Goal: Task Accomplishment & Management: Manage account settings

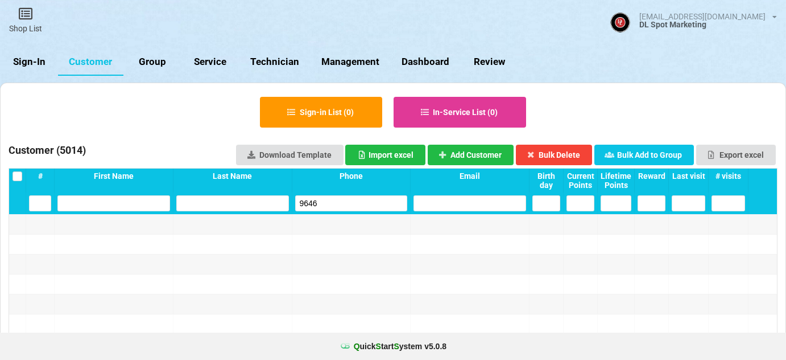
select select "25"
click at [32, 59] on link "Sign-In" at bounding box center [29, 61] width 58 height 27
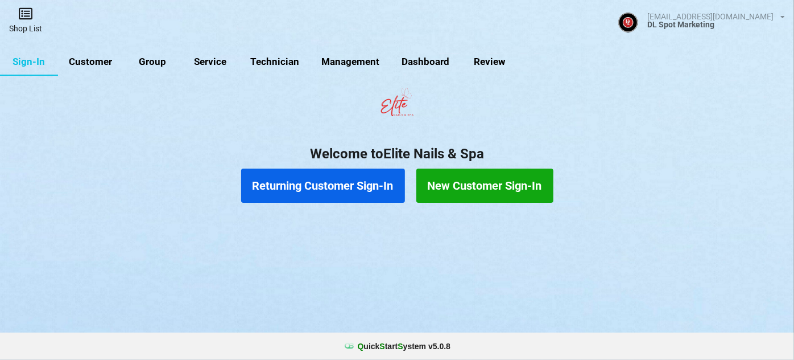
click at [27, 17] on icon at bounding box center [26, 14] width 16 height 14
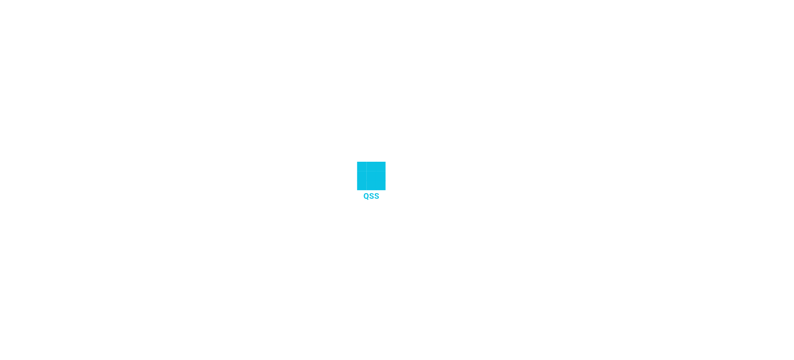
select select "25"
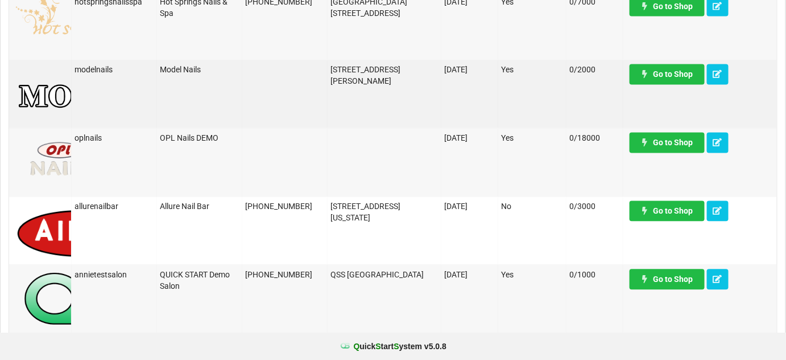
scroll to position [690, 0]
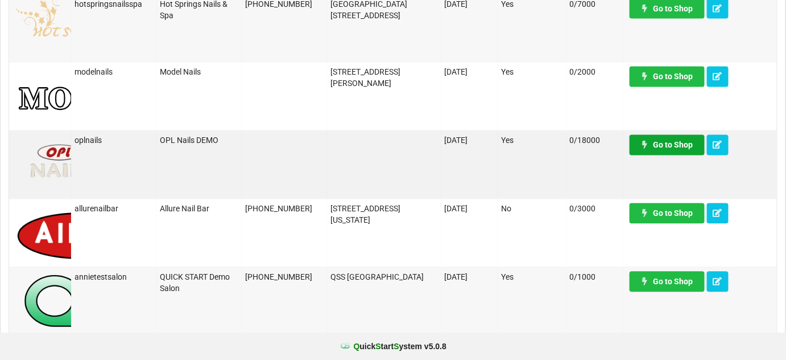
click at [671, 150] on link "Go to Shop" at bounding box center [667, 145] width 75 height 20
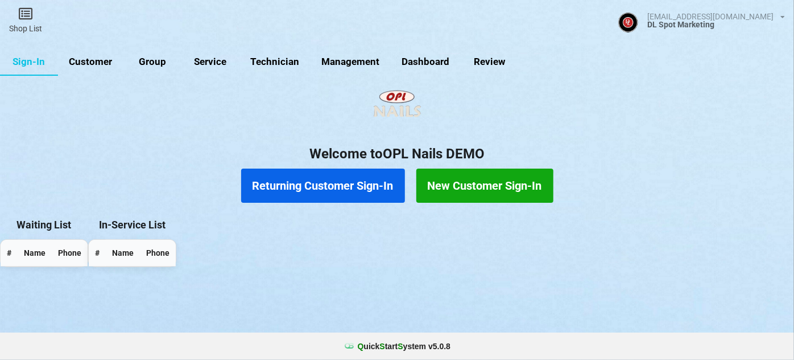
click at [101, 61] on link "Customer" at bounding box center [90, 61] width 65 height 27
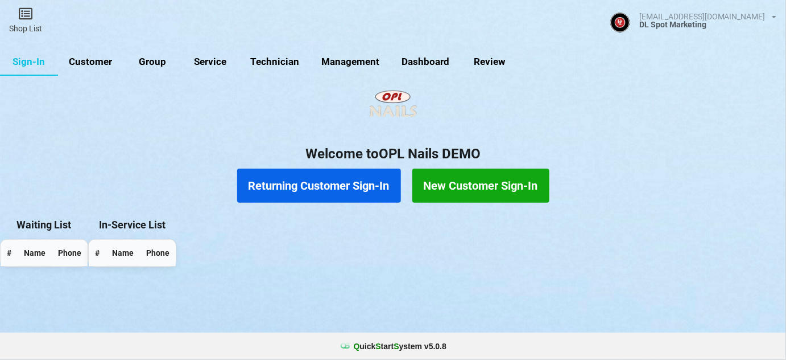
select select "25"
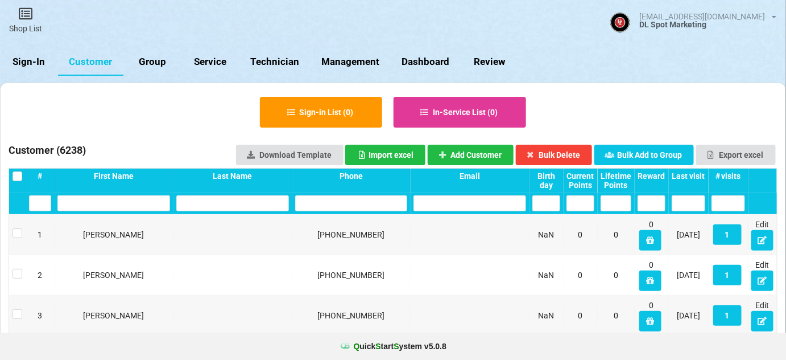
click at [331, 206] on input "text" at bounding box center [351, 203] width 113 height 16
click at [354, 208] on input "text" at bounding box center [351, 203] width 113 height 16
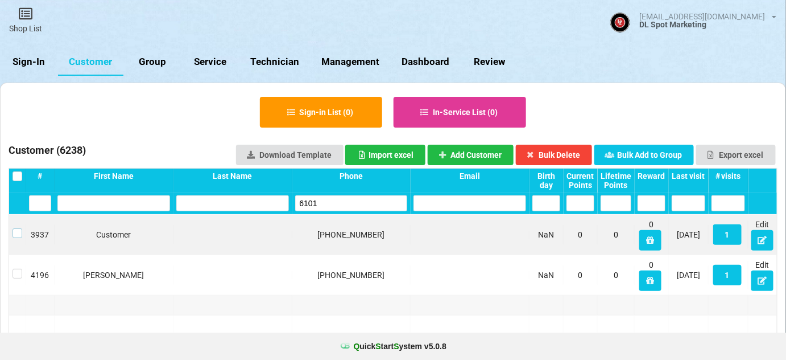
click at [17, 228] on label at bounding box center [18, 228] width 10 height 0
click at [564, 154] on button "Bulk Delete" at bounding box center [554, 155] width 77 height 20
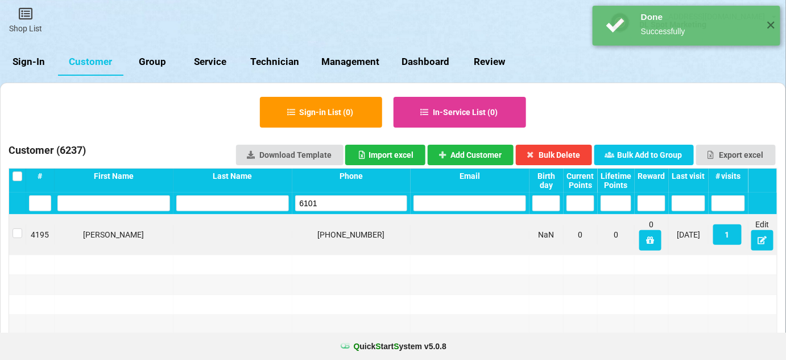
click at [322, 204] on input "6101" at bounding box center [351, 203] width 113 height 16
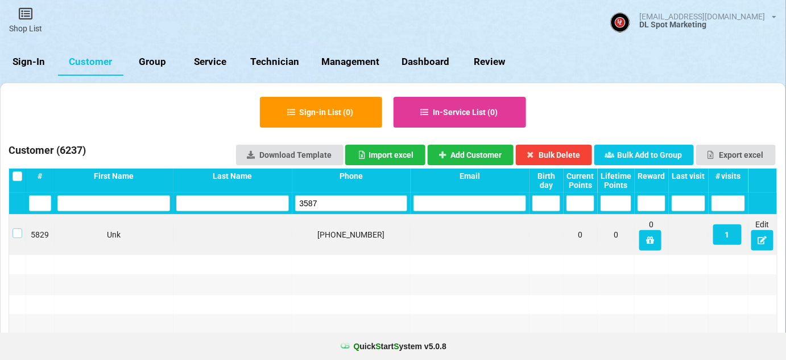
click at [17, 228] on label at bounding box center [18, 228] width 10 height 0
click at [572, 157] on button "Bulk Delete" at bounding box center [554, 155] width 77 height 20
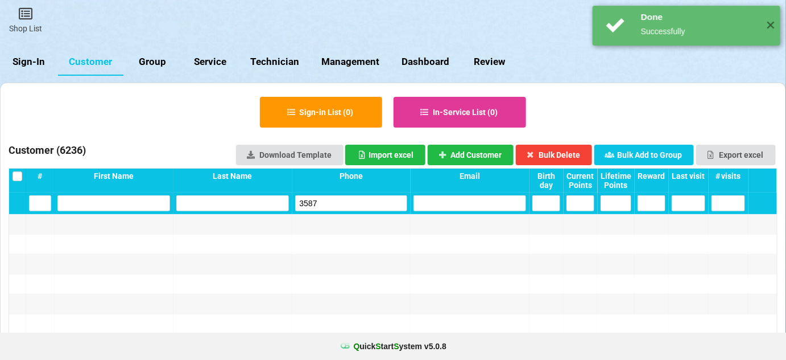
click at [341, 201] on input "3587" at bounding box center [351, 203] width 113 height 16
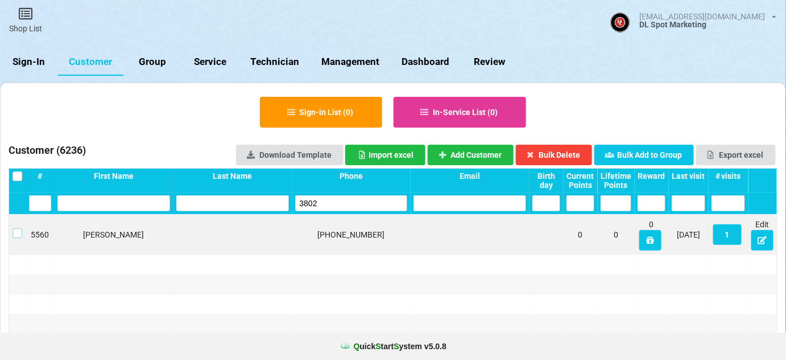
click at [18, 228] on label at bounding box center [18, 228] width 10 height 0
click at [570, 151] on button "Bulk Delete" at bounding box center [554, 155] width 77 height 20
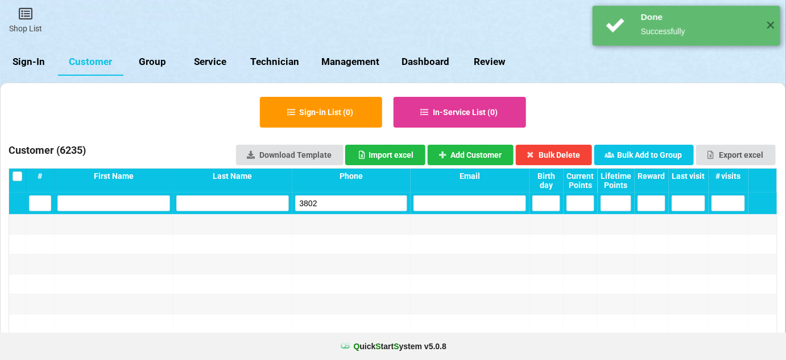
click at [338, 205] on input "3802" at bounding box center [351, 203] width 113 height 16
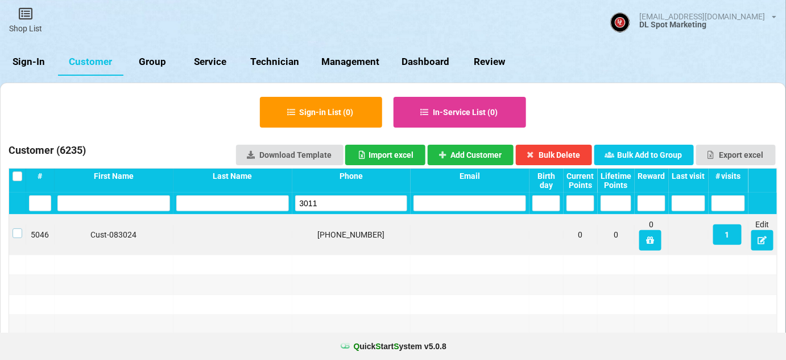
click at [18, 228] on label at bounding box center [18, 228] width 10 height 0
click at [565, 156] on button "Bulk Delete" at bounding box center [554, 155] width 77 height 20
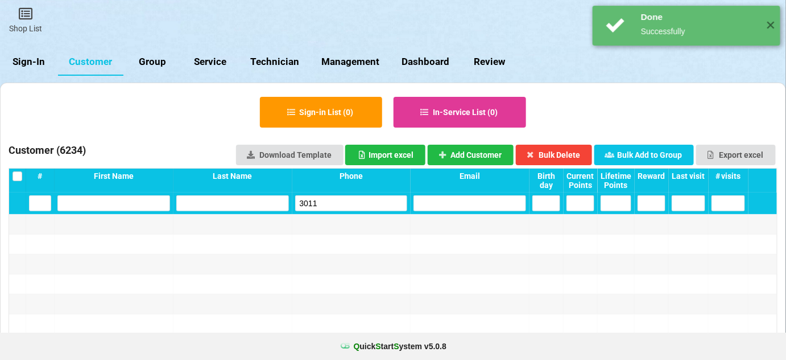
click at [352, 205] on input "3011" at bounding box center [351, 203] width 113 height 16
drag, startPoint x: 352, startPoint y: 205, endPoint x: 325, endPoint y: 180, distance: 36.2
click at [352, 205] on input "3011" at bounding box center [351, 203] width 113 height 16
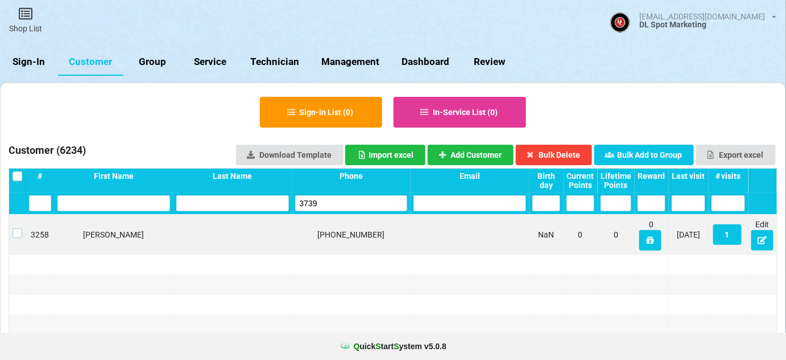
click at [16, 228] on label at bounding box center [18, 228] width 10 height 0
click at [564, 154] on button "Bulk Delete" at bounding box center [554, 155] width 77 height 20
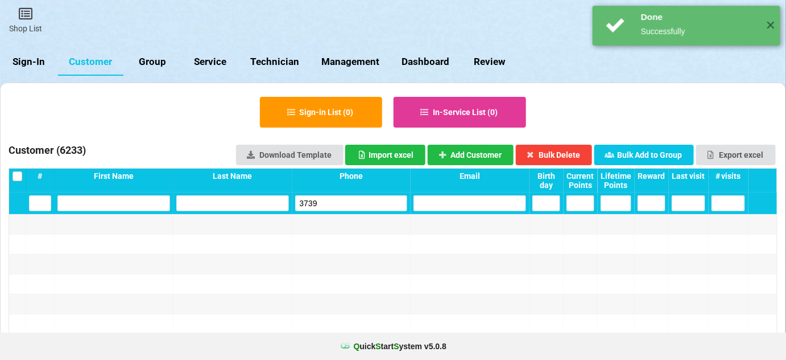
click at [337, 198] on input "3739" at bounding box center [351, 203] width 113 height 16
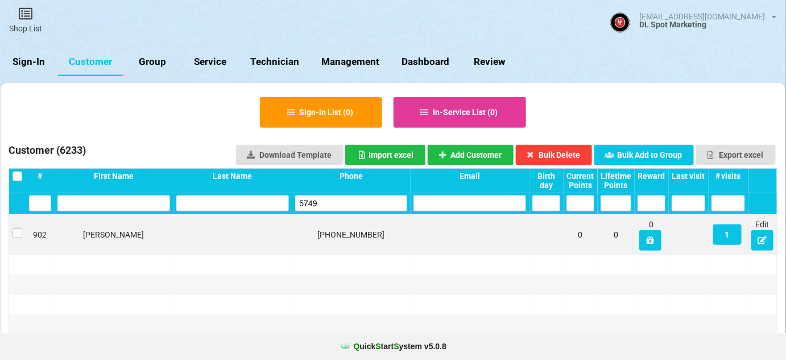
click at [18, 228] on label at bounding box center [18, 228] width 10 height 0
click at [563, 154] on button "Bulk Delete" at bounding box center [554, 155] width 77 height 20
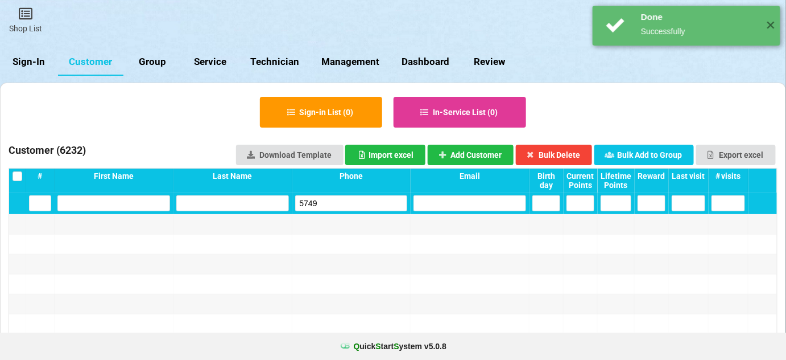
click at [329, 201] on input "5749" at bounding box center [351, 203] width 113 height 16
drag, startPoint x: 329, startPoint y: 201, endPoint x: 320, endPoint y: 198, distance: 10.1
click at [329, 201] on input "5749" at bounding box center [351, 203] width 113 height 16
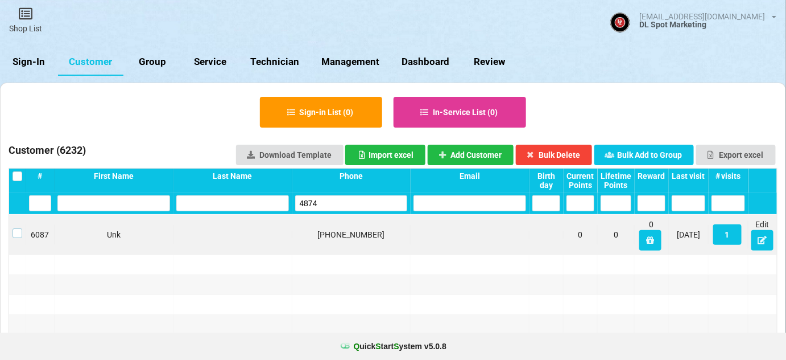
click at [20, 228] on label at bounding box center [18, 228] width 10 height 0
click at [559, 151] on button "Bulk Delete" at bounding box center [554, 155] width 77 height 20
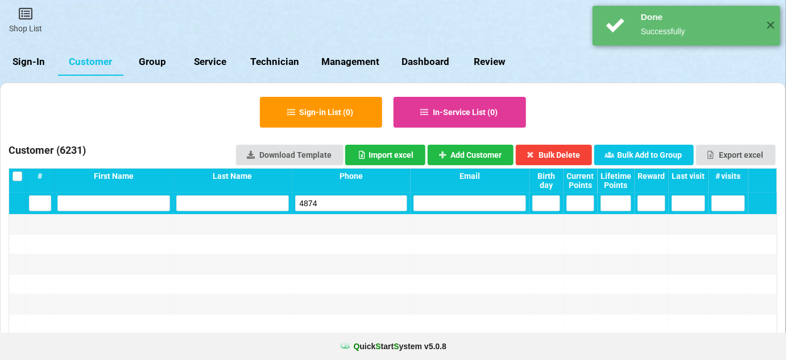
click at [320, 200] on input "4874" at bounding box center [351, 203] width 113 height 16
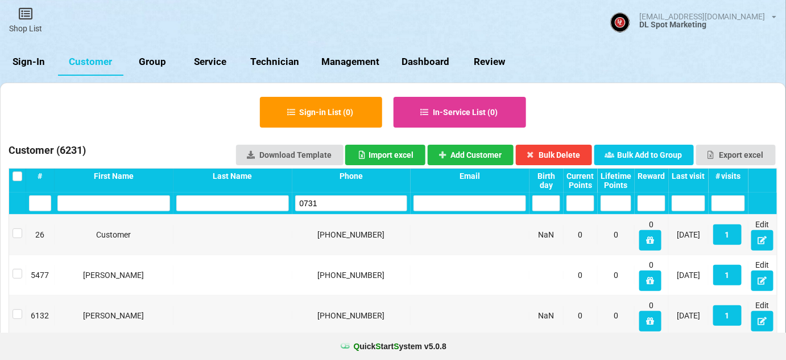
type input "0731"
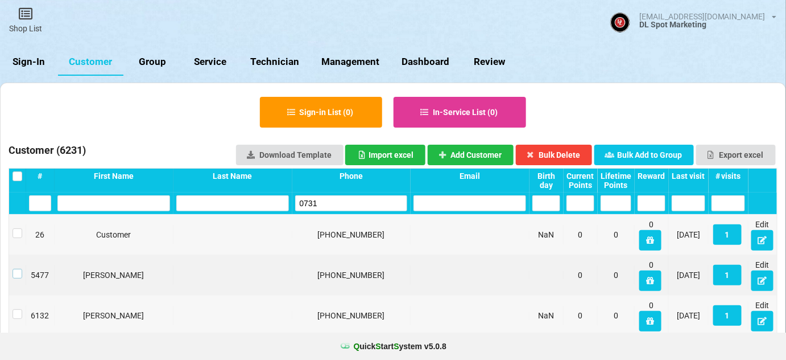
click at [17, 269] on label at bounding box center [18, 269] width 10 height 0
click at [556, 154] on button "Bulk Delete" at bounding box center [554, 155] width 77 height 20
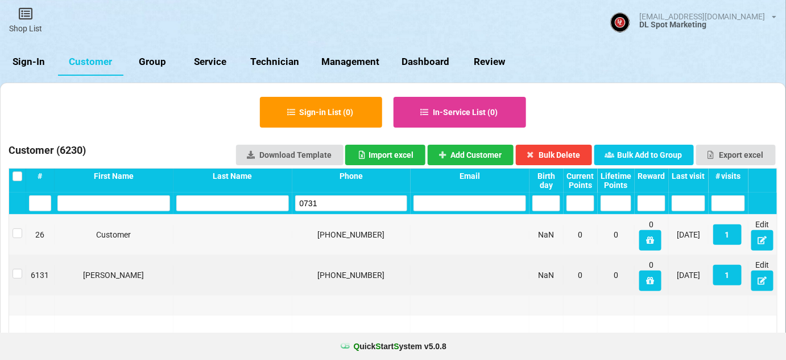
click at [332, 202] on input "0731" at bounding box center [351, 203] width 113 height 16
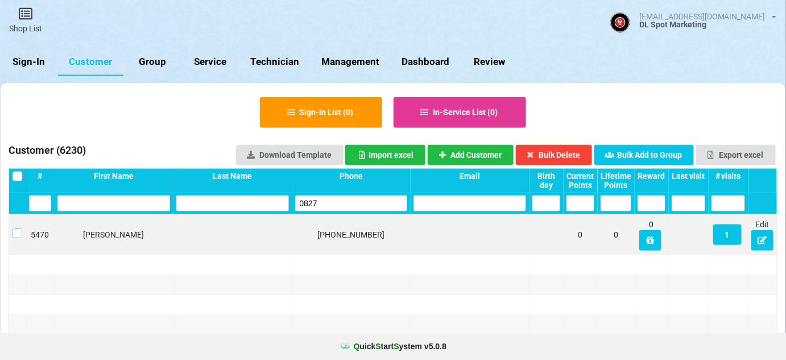
drag, startPoint x: 16, startPoint y: 232, endPoint x: 26, endPoint y: 232, distance: 9.1
click at [18, 228] on label at bounding box center [18, 228] width 10 height 0
click at [571, 156] on button "Bulk Delete" at bounding box center [554, 155] width 77 height 20
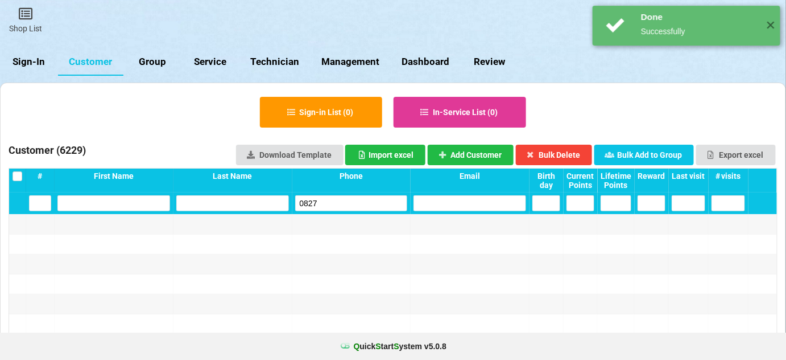
click at [343, 201] on input "0827" at bounding box center [351, 203] width 113 height 16
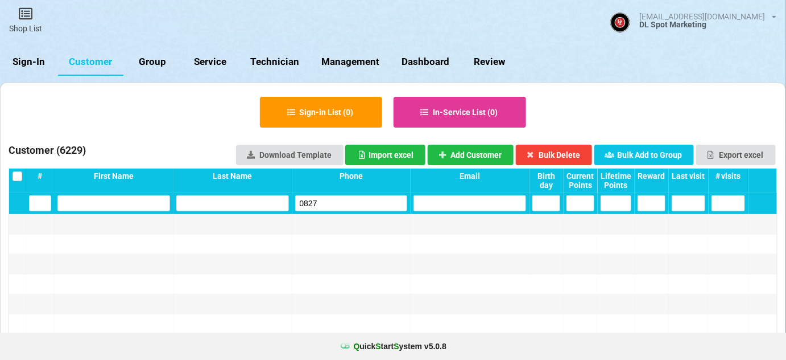
type input "9"
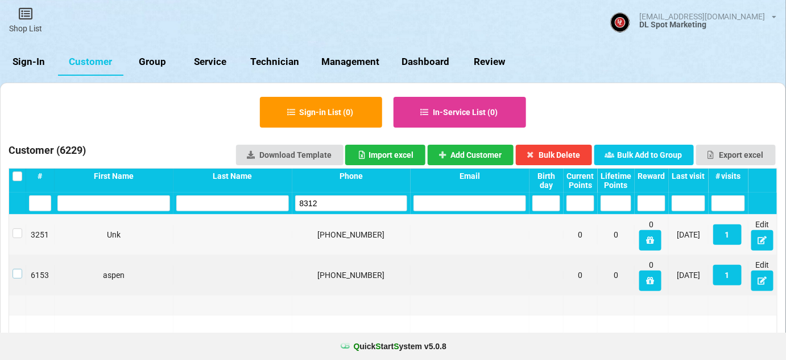
drag, startPoint x: 15, startPoint y: 273, endPoint x: 28, endPoint y: 273, distance: 13.1
click at [15, 269] on label at bounding box center [18, 269] width 10 height 0
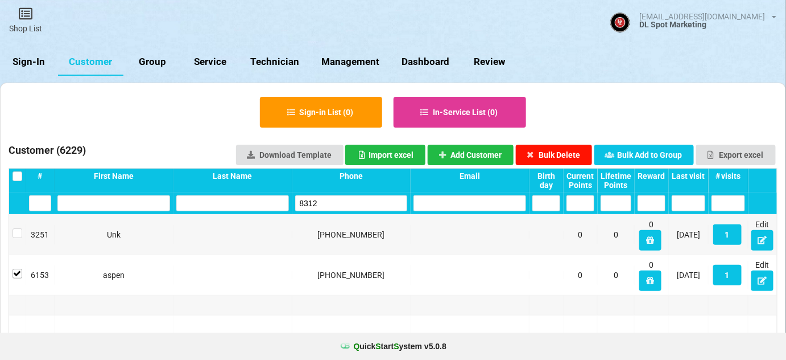
click at [559, 154] on button "Bulk Delete" at bounding box center [554, 155] width 77 height 20
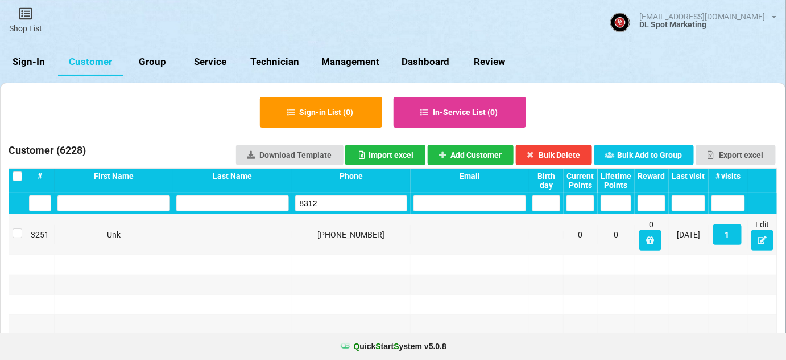
click at [346, 206] on input "8312" at bounding box center [351, 203] width 113 height 16
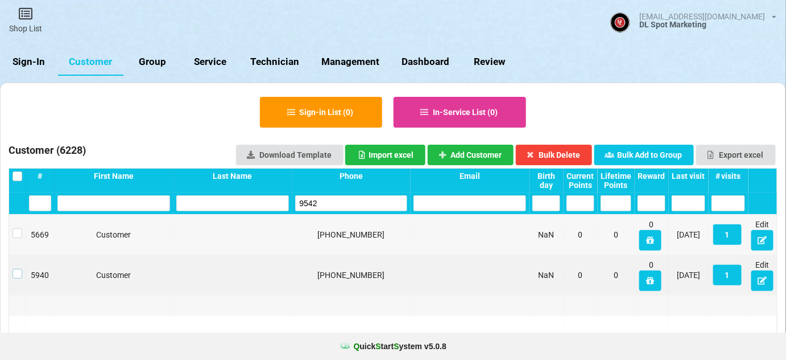
click at [16, 269] on label at bounding box center [18, 269] width 10 height 0
drag, startPoint x: 574, startPoint y: 152, endPoint x: 508, endPoint y: 172, distance: 68.9
click at [573, 153] on button "Bulk Delete" at bounding box center [554, 155] width 77 height 20
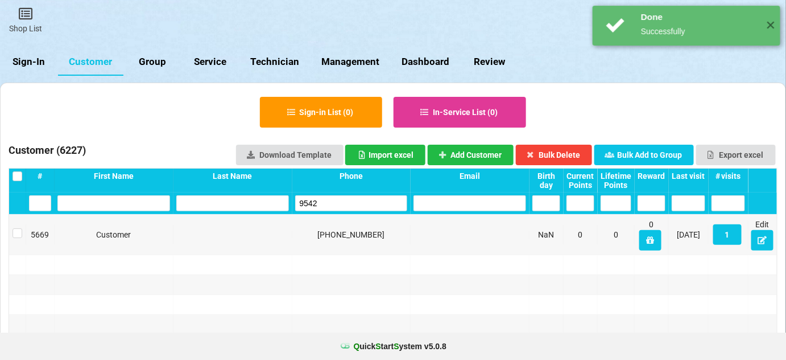
click at [360, 208] on input "9542" at bounding box center [351, 203] width 113 height 16
drag, startPoint x: 360, startPoint y: 208, endPoint x: 335, endPoint y: 193, distance: 29.3
click at [356, 207] on input "9542" at bounding box center [351, 203] width 113 height 16
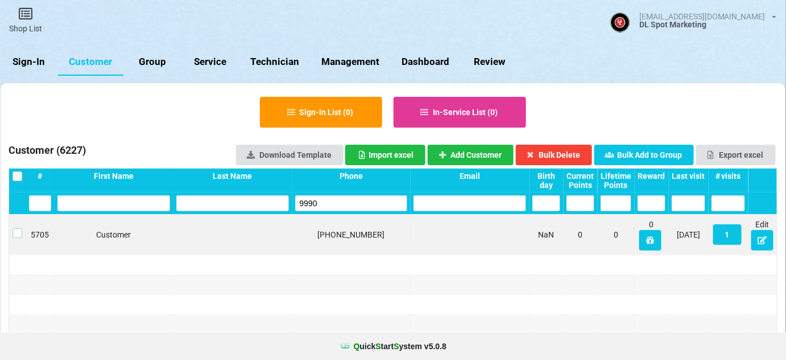
click at [18, 228] on label at bounding box center [18, 228] width 10 height 0
click at [554, 156] on button "Bulk Delete" at bounding box center [554, 155] width 77 height 20
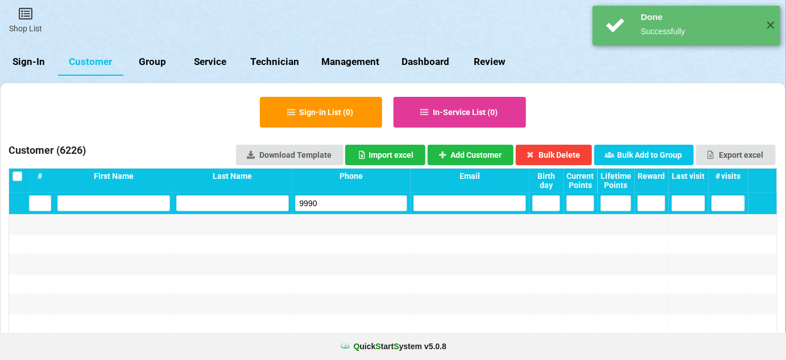
click at [323, 197] on input "9990" at bounding box center [351, 203] width 113 height 16
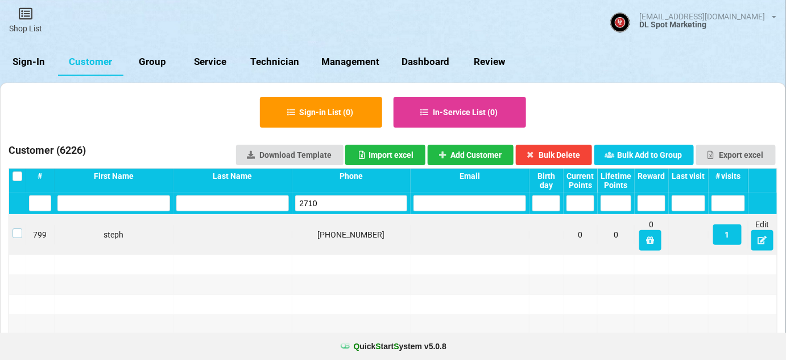
drag, startPoint x: 16, startPoint y: 232, endPoint x: 27, endPoint y: 230, distance: 10.5
click at [16, 228] on label at bounding box center [18, 228] width 10 height 0
click at [566, 155] on button "Bulk Delete" at bounding box center [554, 155] width 77 height 20
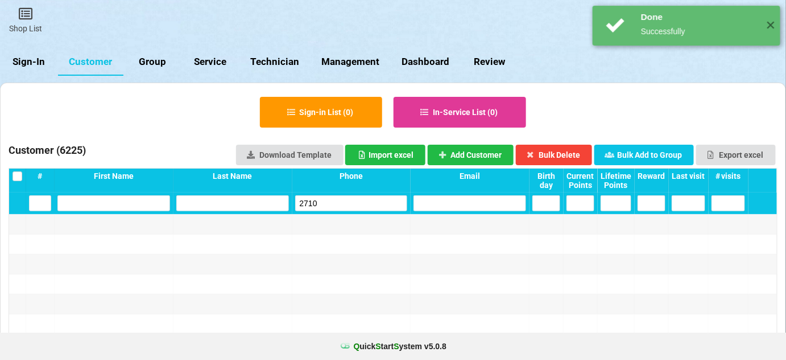
click at [355, 203] on input "2710" at bounding box center [351, 203] width 113 height 16
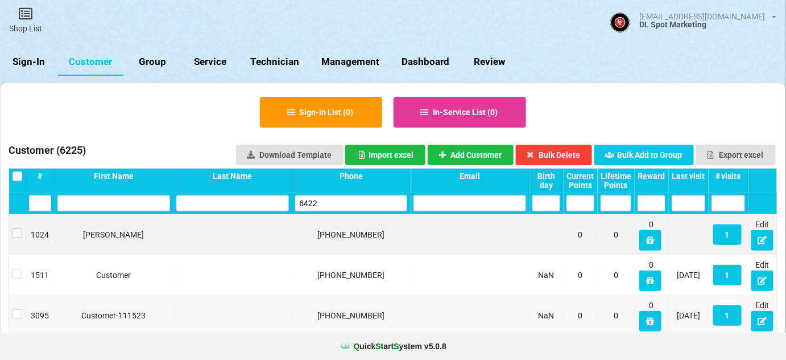
click at [18, 228] on label at bounding box center [18, 228] width 10 height 0
click at [570, 148] on button "Bulk Delete" at bounding box center [554, 155] width 77 height 20
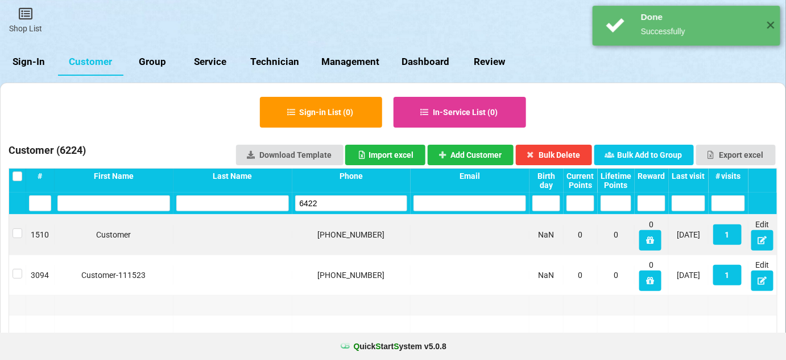
click at [347, 206] on input "6422" at bounding box center [351, 203] width 113 height 16
drag, startPoint x: 347, startPoint y: 206, endPoint x: 315, endPoint y: 181, distance: 40.6
click at [344, 205] on input "6422" at bounding box center [351, 203] width 113 height 16
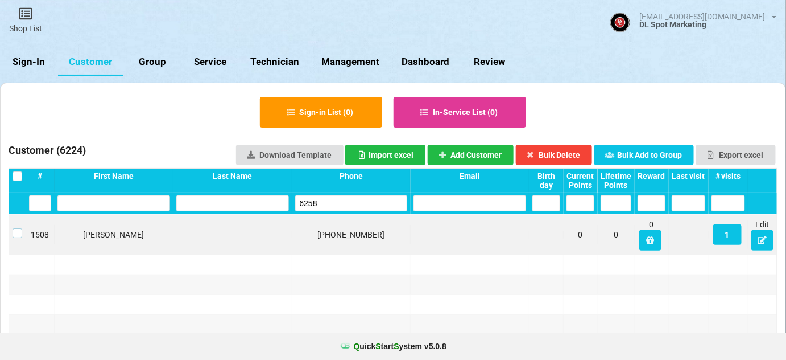
click at [15, 228] on label at bounding box center [18, 228] width 10 height 0
click at [562, 154] on button "Bulk Delete" at bounding box center [554, 155] width 77 height 20
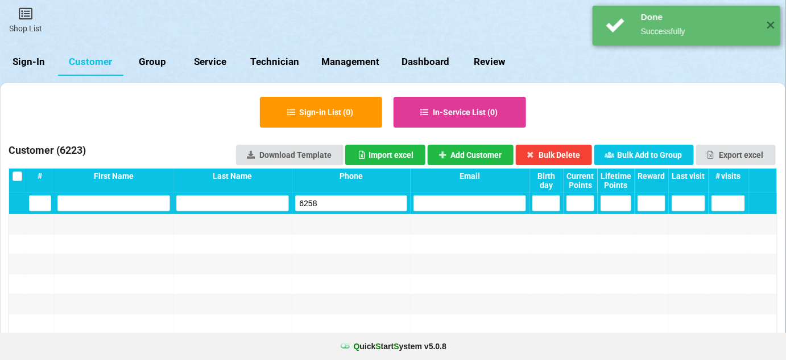
click at [345, 204] on input "6258" at bounding box center [351, 203] width 113 height 16
click at [344, 204] on input "6258" at bounding box center [351, 203] width 113 height 16
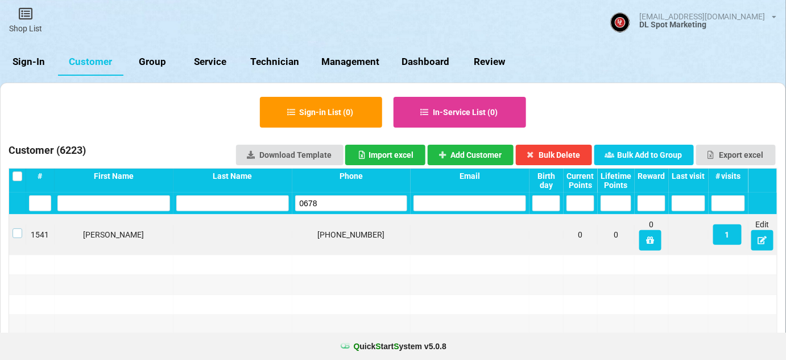
click at [18, 228] on label at bounding box center [18, 228] width 10 height 0
click at [561, 154] on button "Bulk Delete" at bounding box center [554, 155] width 77 height 20
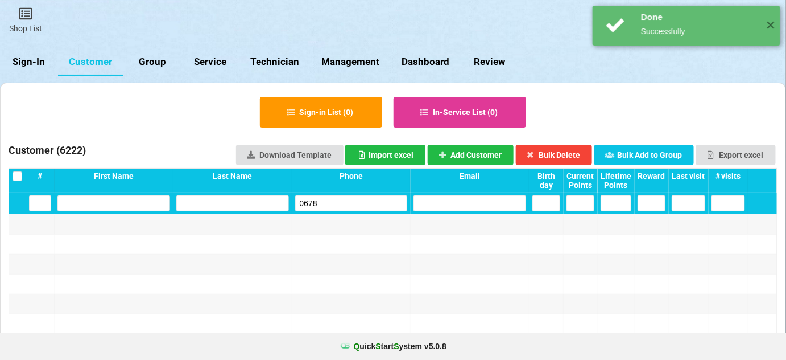
click at [363, 204] on input "0678" at bounding box center [351, 203] width 113 height 16
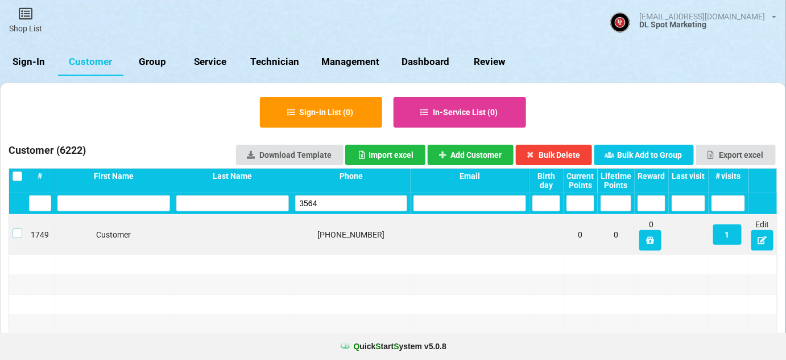
drag, startPoint x: 18, startPoint y: 232, endPoint x: 60, endPoint y: 225, distance: 42.7
click at [19, 228] on label at bounding box center [18, 228] width 10 height 0
click at [559, 151] on button "Bulk Delete" at bounding box center [554, 155] width 77 height 20
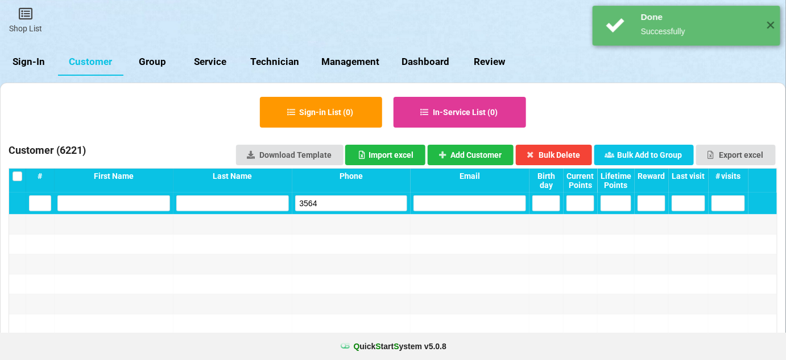
click at [350, 208] on input "3564" at bounding box center [351, 203] width 113 height 16
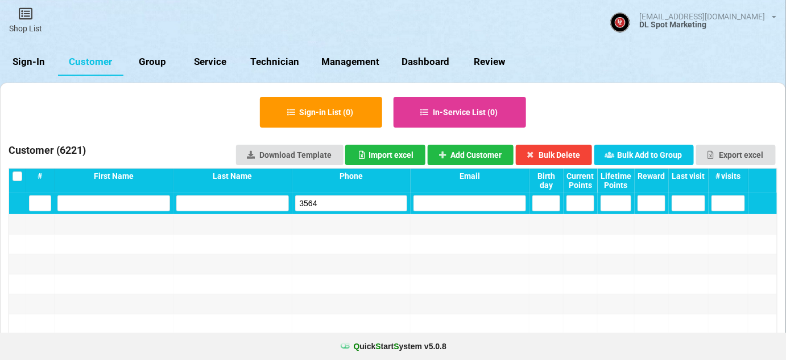
type input "6"
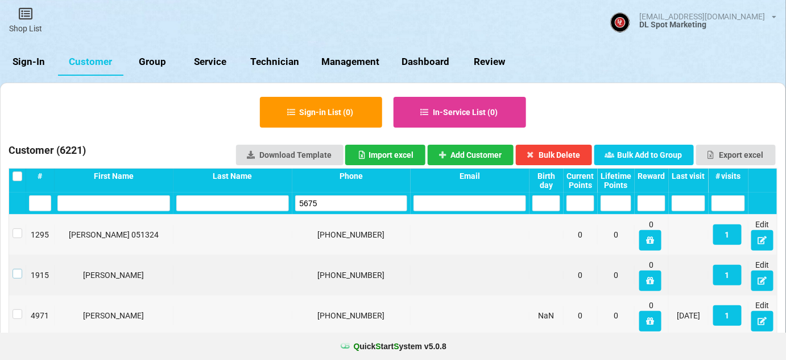
click at [20, 269] on label at bounding box center [18, 269] width 10 height 0
click at [564, 154] on button "Bulk Delete" at bounding box center [554, 155] width 77 height 20
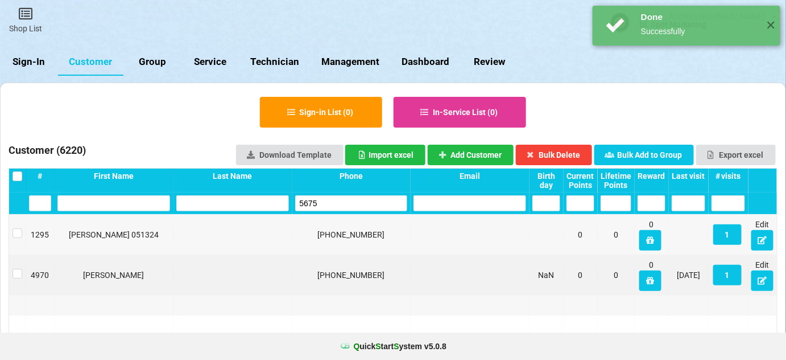
click at [332, 189] on div "Phone" at bounding box center [351, 180] width 119 height 24
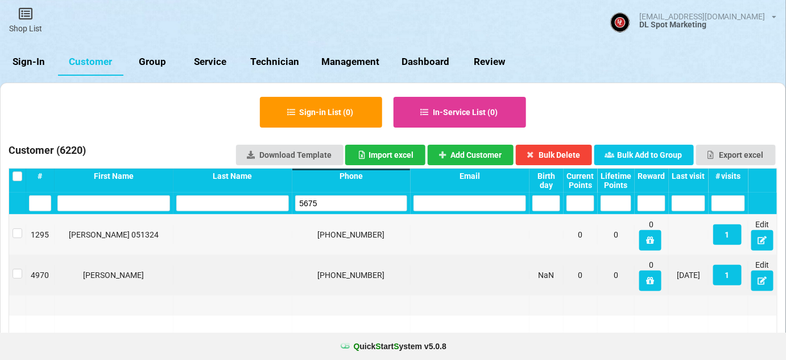
click at [324, 203] on input "5675" at bounding box center [351, 203] width 113 height 16
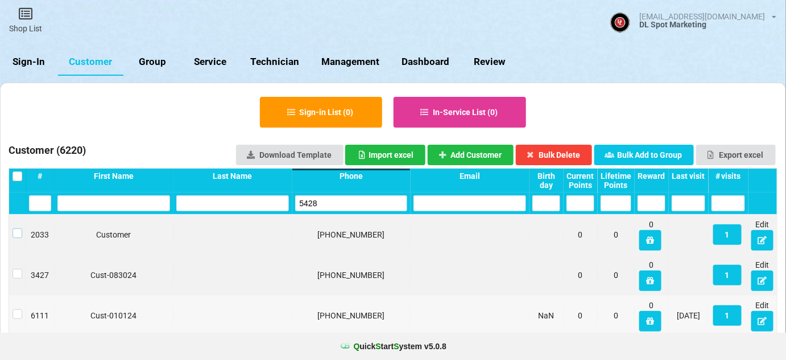
click at [18, 228] on label at bounding box center [18, 228] width 10 height 0
click at [566, 154] on button "Bulk Delete" at bounding box center [554, 155] width 77 height 20
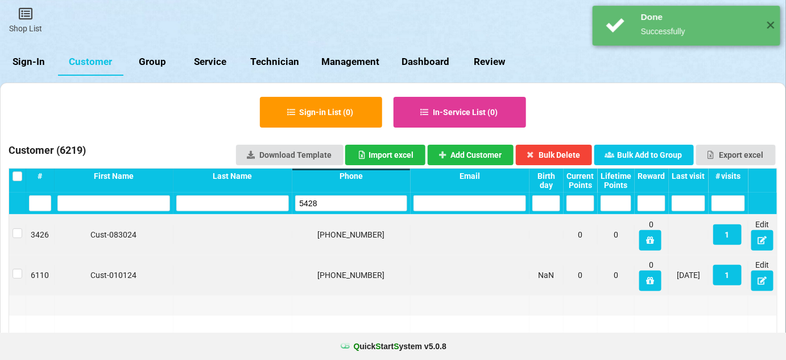
click at [371, 202] on input "5428" at bounding box center [351, 203] width 113 height 16
click at [370, 202] on input "5428" at bounding box center [351, 203] width 113 height 16
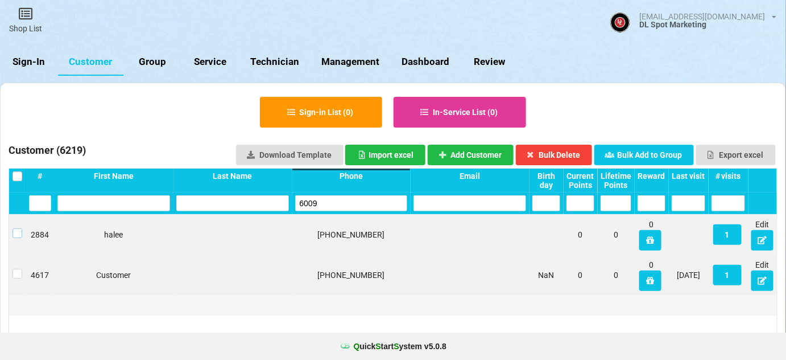
click at [14, 228] on label at bounding box center [18, 228] width 10 height 0
click at [547, 152] on button "Bulk Delete" at bounding box center [554, 155] width 77 height 20
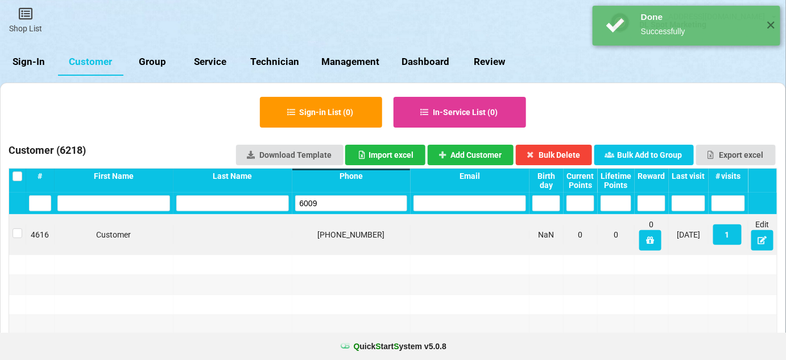
click at [335, 207] on input "6009" at bounding box center [351, 203] width 113 height 16
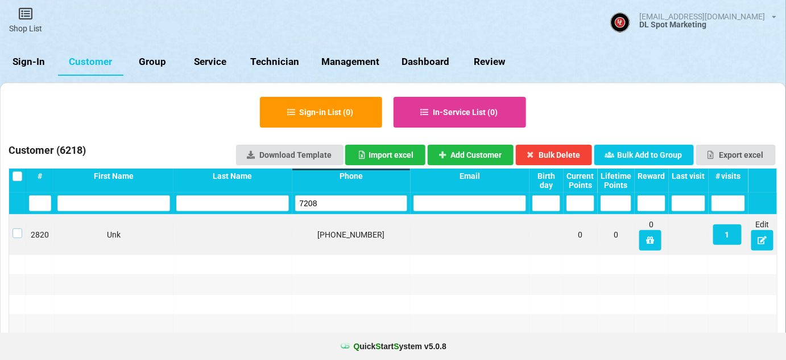
click at [15, 228] on label at bounding box center [18, 228] width 10 height 0
click at [558, 152] on button "Bulk Delete" at bounding box center [554, 155] width 77 height 20
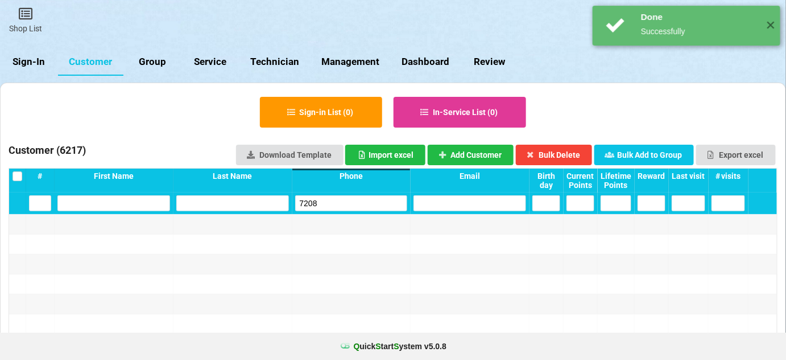
click at [369, 208] on input "7208" at bounding box center [351, 203] width 113 height 16
drag, startPoint x: 369, startPoint y: 208, endPoint x: 362, endPoint y: 204, distance: 7.4
click at [368, 208] on input "7208" at bounding box center [351, 203] width 113 height 16
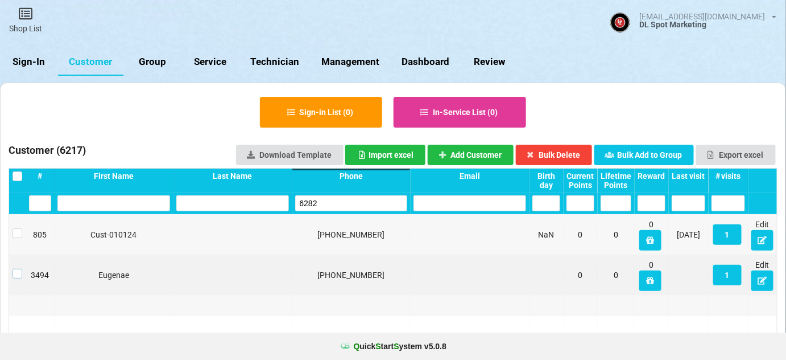
click at [19, 269] on label at bounding box center [18, 269] width 10 height 0
click at [548, 149] on button "Bulk Delete" at bounding box center [554, 155] width 77 height 20
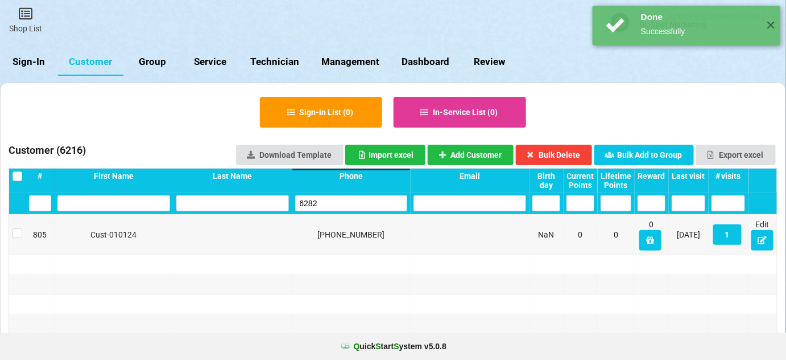
click at [357, 205] on input "6282" at bounding box center [351, 203] width 113 height 16
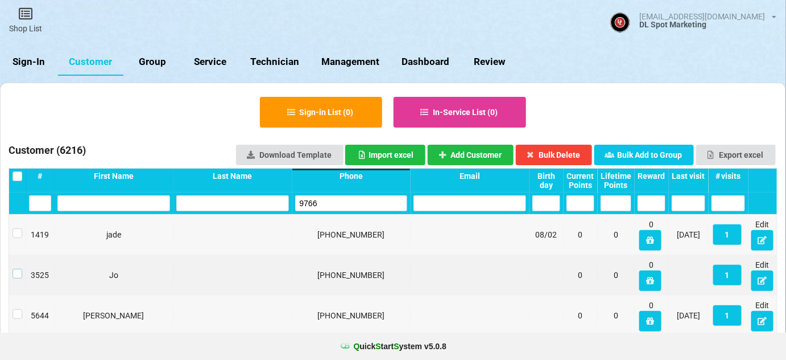
click at [18, 269] on label at bounding box center [18, 269] width 10 height 0
click at [566, 150] on button "Bulk Delete" at bounding box center [554, 155] width 77 height 20
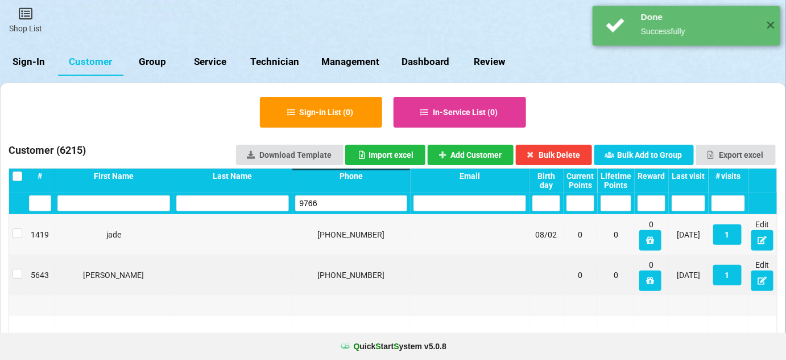
click at [350, 207] on input "9766" at bounding box center [351, 203] width 113 height 16
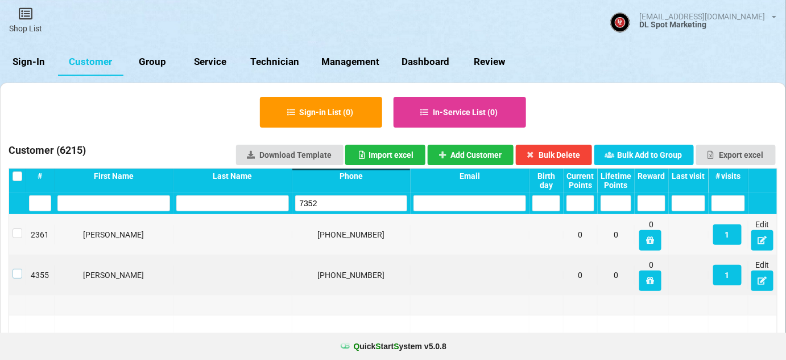
drag, startPoint x: 15, startPoint y: 273, endPoint x: 23, endPoint y: 273, distance: 8.0
click at [15, 269] on label at bounding box center [18, 269] width 10 height 0
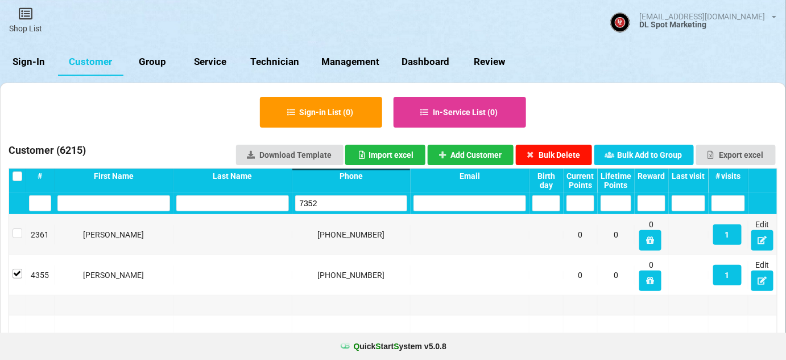
click at [565, 155] on button "Bulk Delete" at bounding box center [554, 155] width 77 height 20
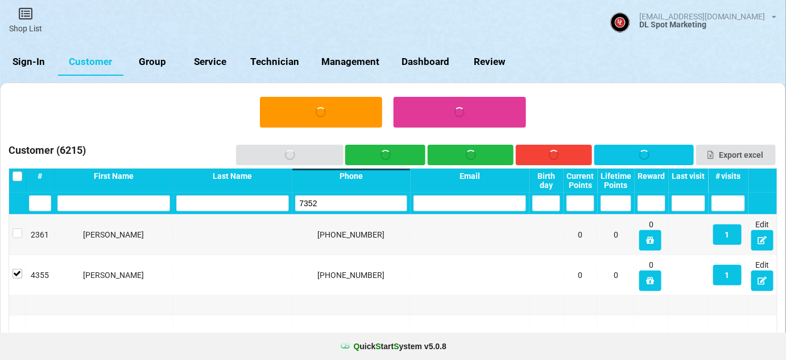
click at [356, 201] on input "7352" at bounding box center [351, 203] width 113 height 16
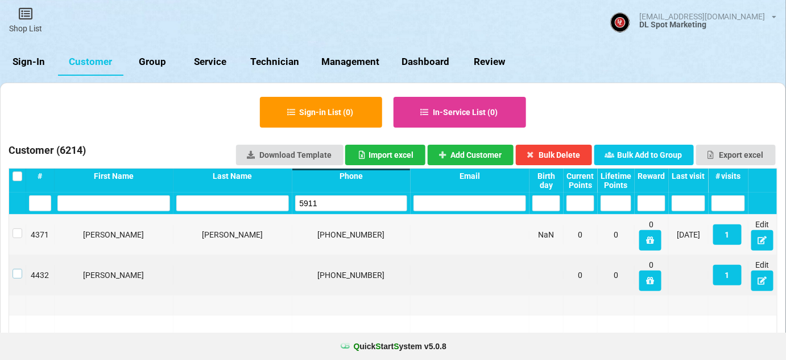
click at [16, 269] on label at bounding box center [18, 269] width 10 height 0
click at [553, 154] on button "Bulk Delete" at bounding box center [554, 155] width 77 height 20
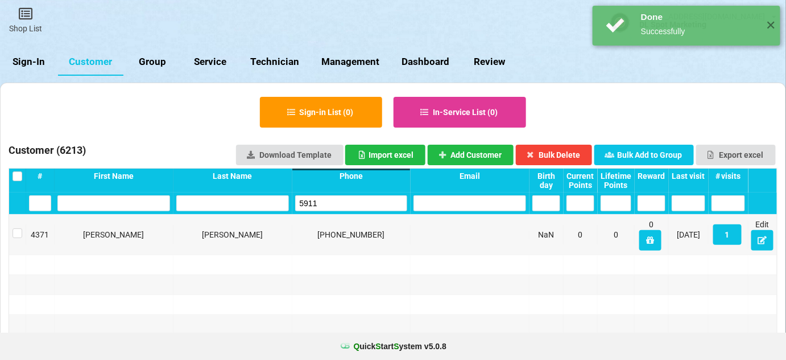
click at [336, 202] on input "5911" at bounding box center [351, 203] width 113 height 16
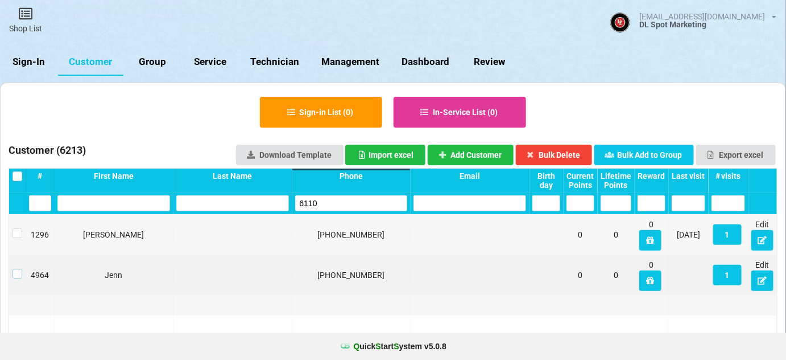
drag, startPoint x: 16, startPoint y: 273, endPoint x: 68, endPoint y: 261, distance: 53.7
click at [18, 269] on label at bounding box center [18, 269] width 10 height 0
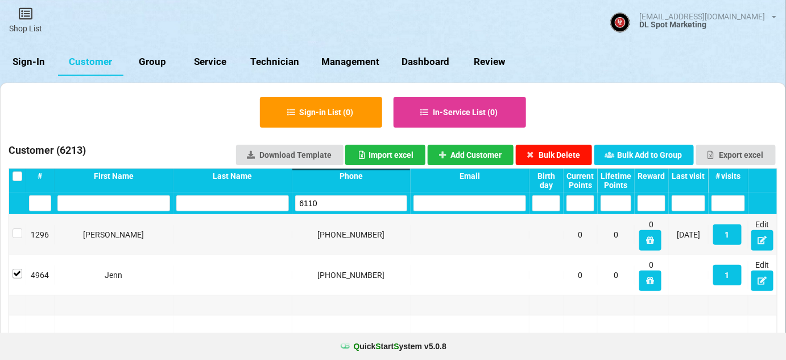
click at [572, 149] on button "Bulk Delete" at bounding box center [554, 155] width 77 height 20
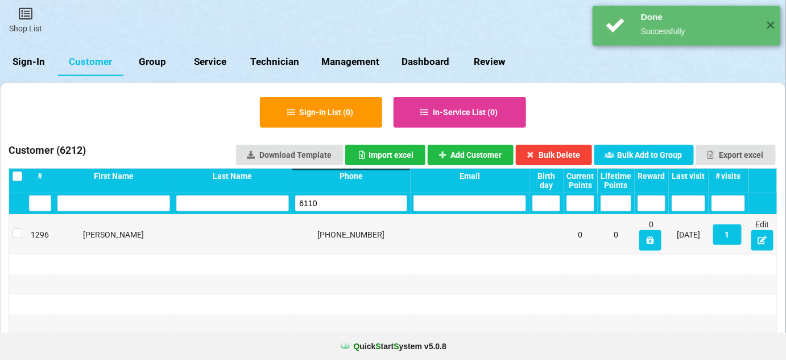
click at [367, 207] on input "6110" at bounding box center [351, 203] width 113 height 16
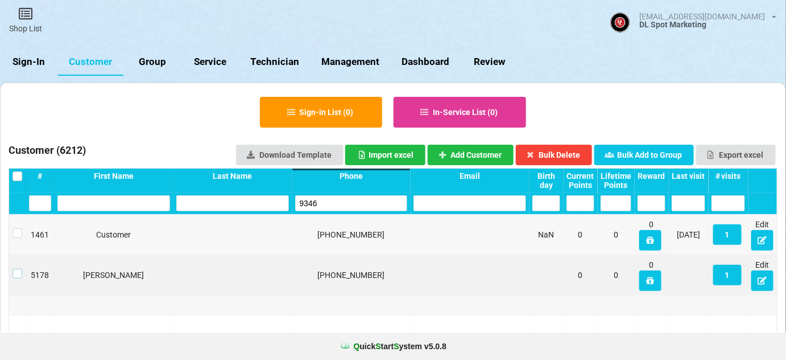
click at [19, 269] on label at bounding box center [18, 269] width 10 height 0
click at [569, 156] on button "Bulk Delete" at bounding box center [554, 155] width 77 height 20
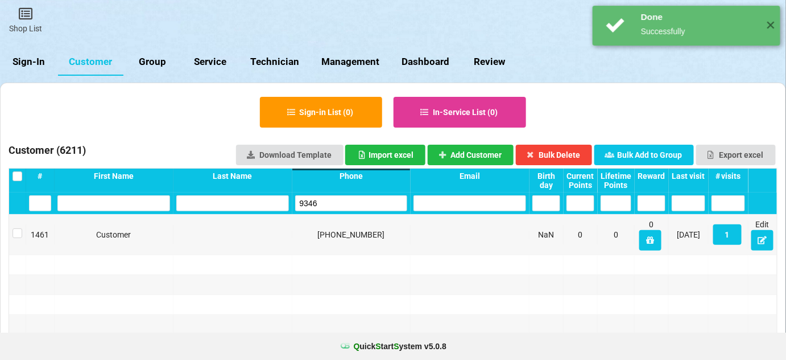
click at [349, 206] on input "9346" at bounding box center [351, 203] width 113 height 16
drag, startPoint x: 350, startPoint y: 207, endPoint x: 315, endPoint y: 185, distance: 40.9
click at [348, 206] on input "9346" at bounding box center [351, 203] width 113 height 16
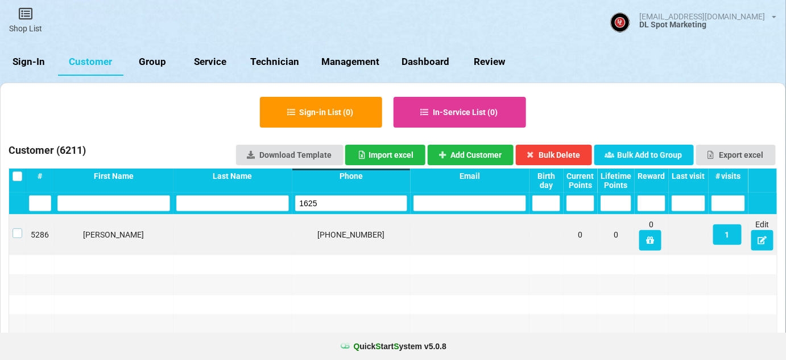
drag, startPoint x: 18, startPoint y: 232, endPoint x: 28, endPoint y: 232, distance: 9.7
click at [19, 228] on label at bounding box center [18, 228] width 10 height 0
drag, startPoint x: 574, startPoint y: 155, endPoint x: 544, endPoint y: 164, distance: 31.7
click at [573, 154] on button "Bulk Delete" at bounding box center [554, 155] width 77 height 20
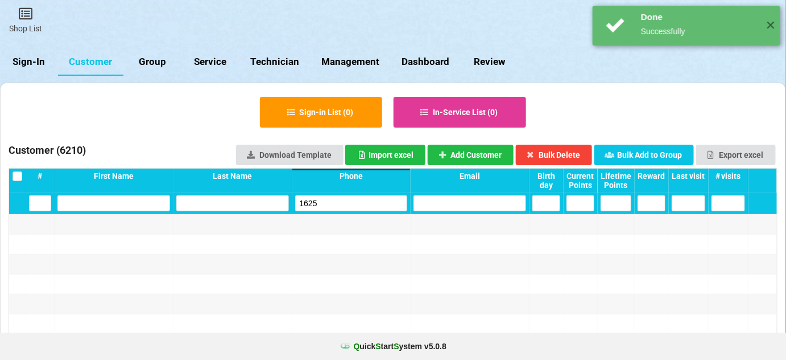
click at [344, 203] on input "1625" at bounding box center [351, 203] width 113 height 16
drag, startPoint x: 344, startPoint y: 203, endPoint x: 314, endPoint y: 178, distance: 39.1
click at [343, 203] on input "1625" at bounding box center [351, 203] width 113 height 16
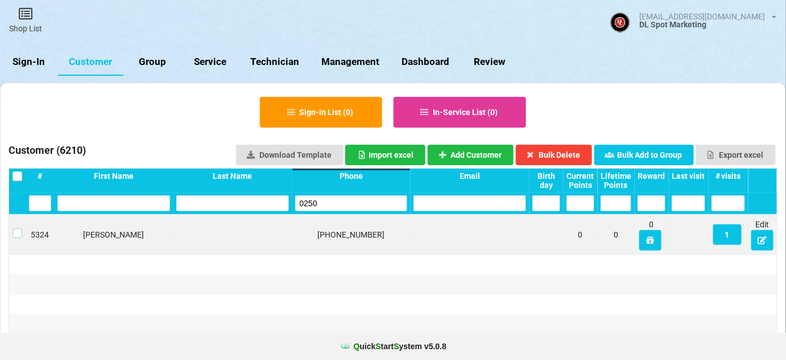
click at [18, 228] on label at bounding box center [18, 228] width 10 height 0
click at [567, 154] on button "Bulk Delete" at bounding box center [554, 155] width 77 height 20
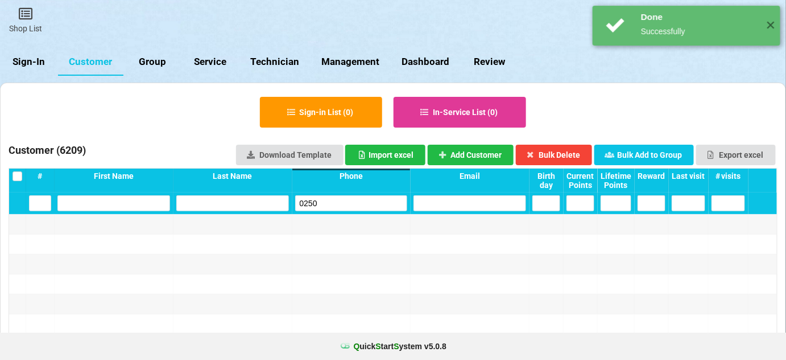
click at [359, 200] on input "0250" at bounding box center [351, 203] width 113 height 16
click at [358, 200] on input "0250" at bounding box center [351, 203] width 113 height 16
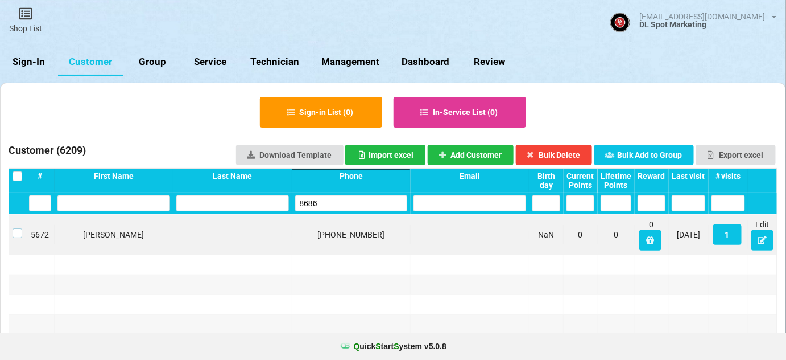
click at [18, 228] on label at bounding box center [18, 228] width 10 height 0
click at [569, 153] on button "Bulk Delete" at bounding box center [554, 155] width 77 height 20
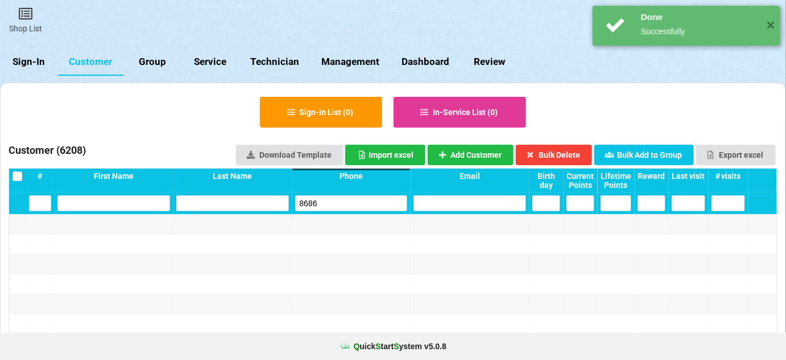
click at [361, 208] on input "8686" at bounding box center [351, 203] width 113 height 16
click at [359, 209] on input "8686" at bounding box center [351, 203] width 113 height 16
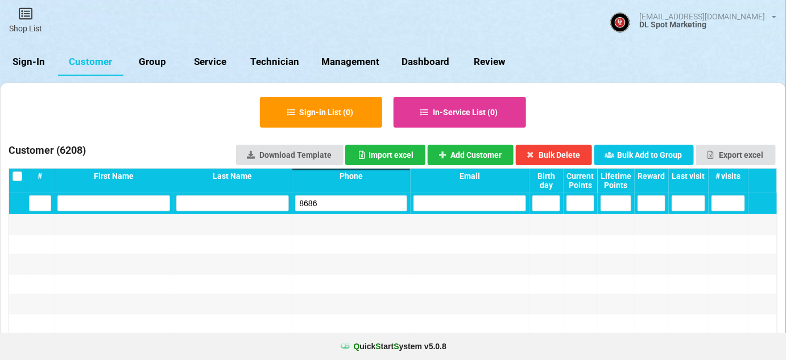
click at [328, 200] on input "8686" at bounding box center [351, 203] width 113 height 16
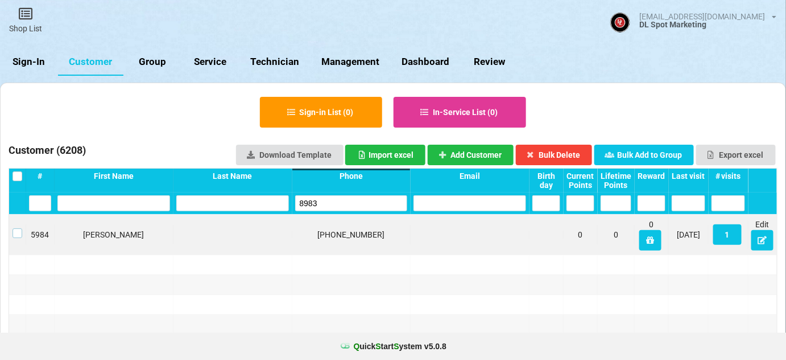
click at [15, 228] on label at bounding box center [18, 228] width 10 height 0
click at [556, 152] on button "Bulk Delete" at bounding box center [554, 155] width 77 height 20
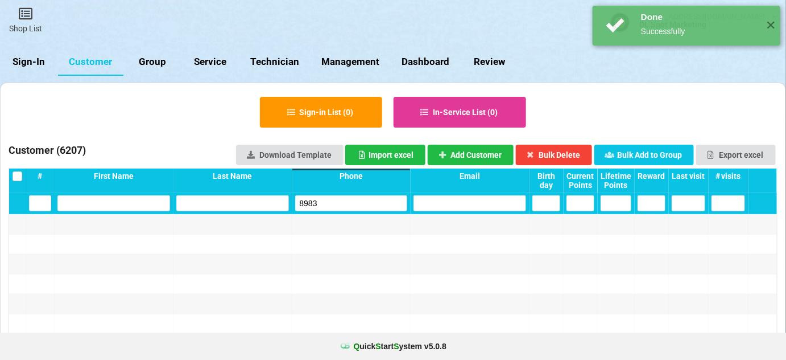
click at [335, 208] on input "8983" at bounding box center [351, 203] width 113 height 16
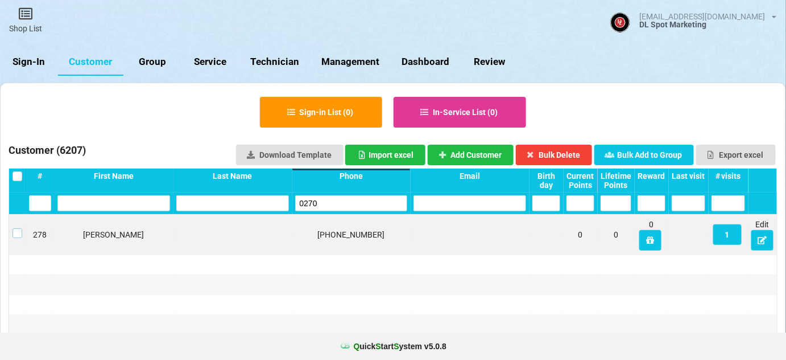
click at [18, 228] on label at bounding box center [18, 228] width 10 height 0
click at [570, 149] on button "Bulk Delete" at bounding box center [554, 155] width 77 height 20
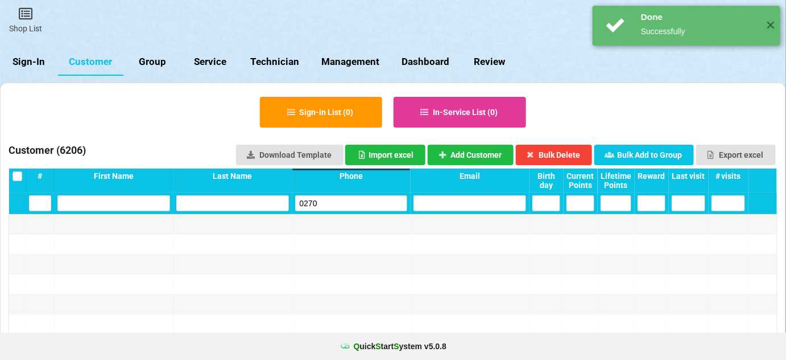
click at [354, 211] on div "0270" at bounding box center [351, 203] width 119 height 22
click at [352, 205] on input "0270" at bounding box center [351, 203] width 113 height 16
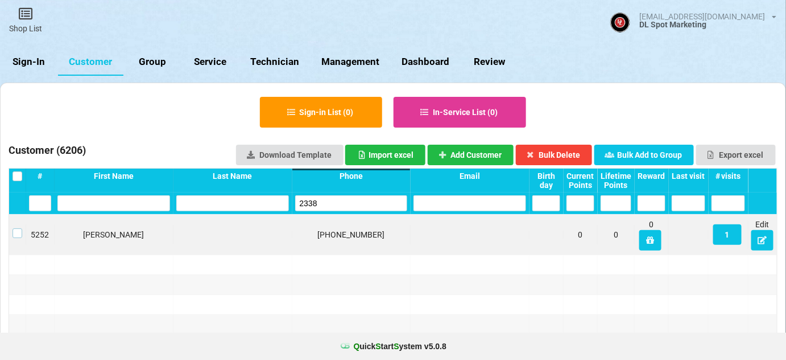
click at [16, 228] on label at bounding box center [18, 228] width 10 height 0
click at [563, 150] on button "Bulk Delete" at bounding box center [554, 155] width 77 height 20
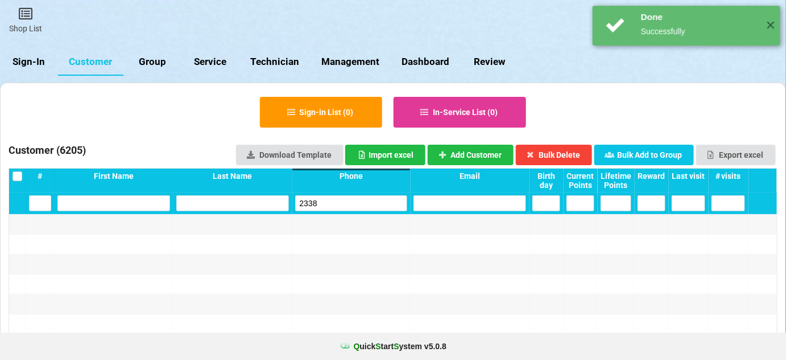
click at [367, 203] on input "2338" at bounding box center [351, 203] width 113 height 16
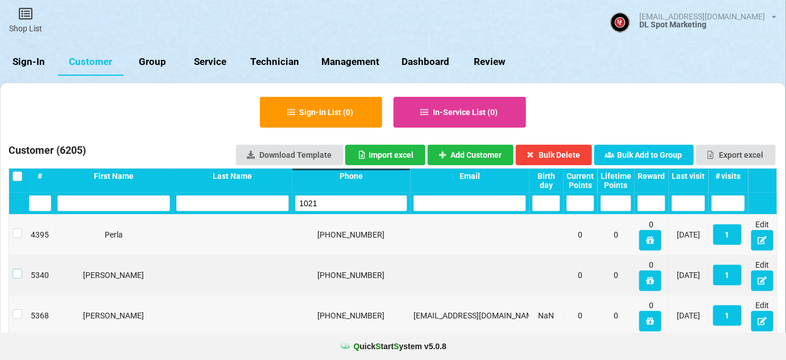
click at [17, 269] on label at bounding box center [18, 269] width 10 height 0
click at [549, 151] on button "Bulk Delete" at bounding box center [554, 155] width 77 height 20
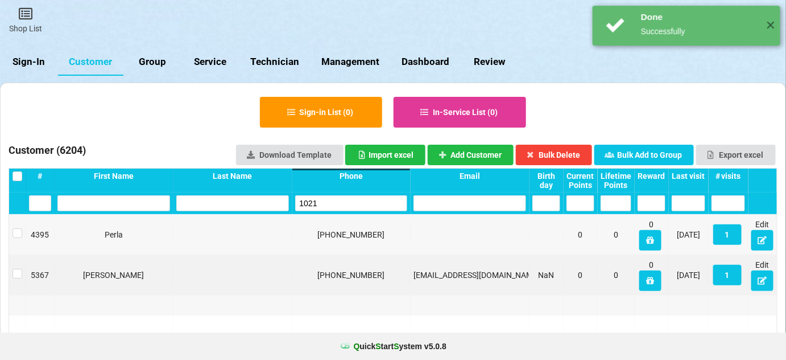
click at [341, 211] on input "1021" at bounding box center [351, 203] width 113 height 16
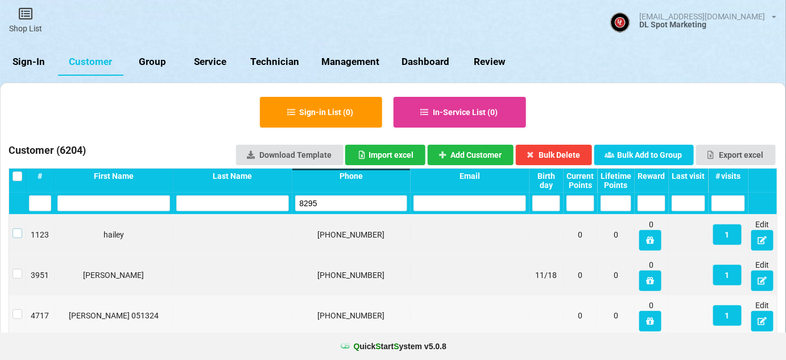
click at [15, 228] on label at bounding box center [18, 228] width 10 height 0
click at [552, 150] on button "Bulk Delete" at bounding box center [554, 155] width 77 height 20
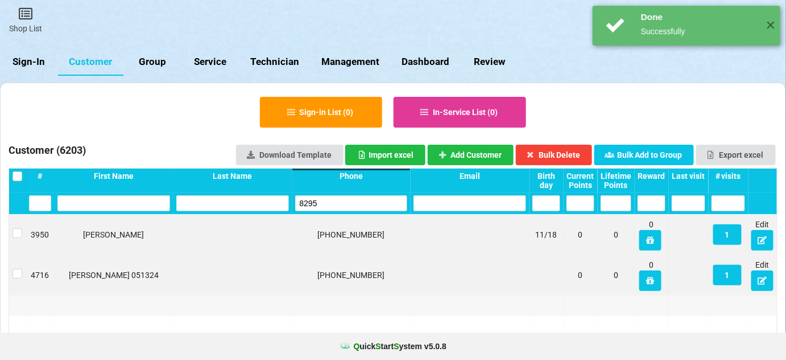
click at [335, 204] on input "8295" at bounding box center [351, 203] width 113 height 16
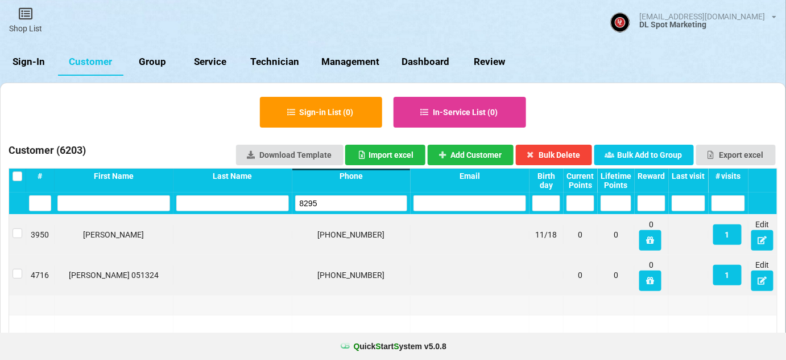
drag, startPoint x: 274, startPoint y: 109, endPoint x: 282, endPoint y: 139, distance: 30.5
click at [325, 204] on input "8295" at bounding box center [351, 203] width 113 height 16
click at [16, 269] on label at bounding box center [18, 269] width 10 height 0
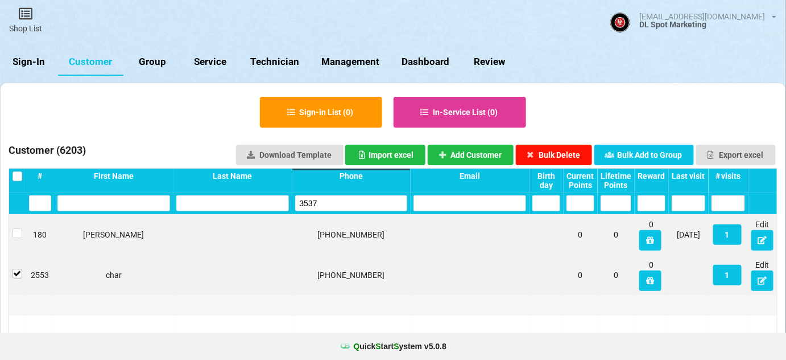
click at [555, 157] on button "Bulk Delete" at bounding box center [554, 155] width 77 height 20
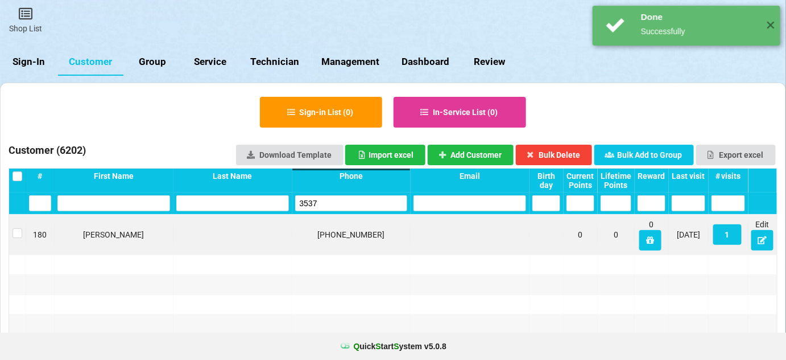
click at [331, 209] on input "3537" at bounding box center [351, 203] width 113 height 16
click at [329, 209] on input "3537" at bounding box center [351, 203] width 113 height 16
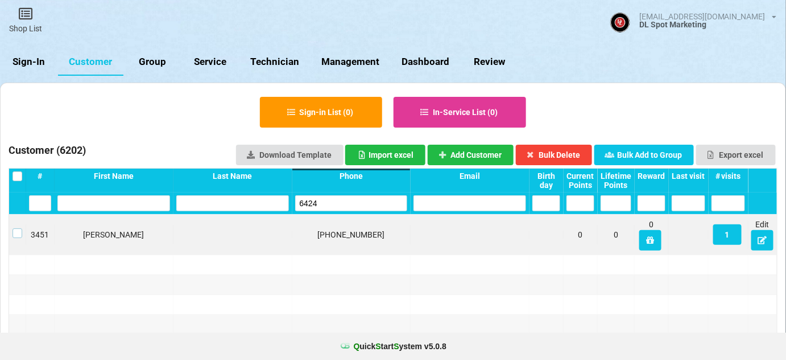
click at [16, 228] on label at bounding box center [18, 228] width 10 height 0
click at [567, 157] on button "Bulk Delete" at bounding box center [554, 155] width 77 height 20
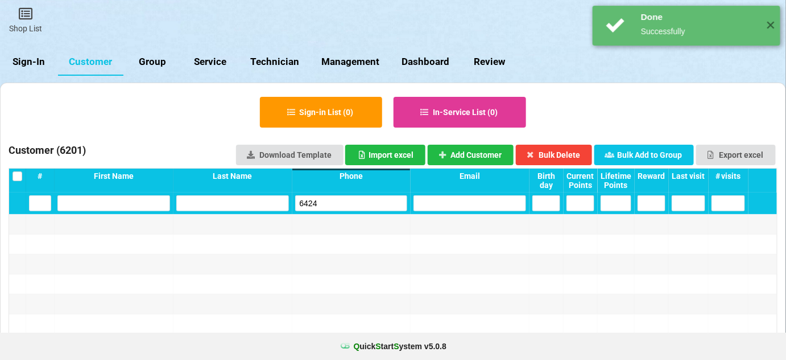
click at [370, 205] on input "6424" at bounding box center [351, 203] width 113 height 16
drag, startPoint x: 370, startPoint y: 205, endPoint x: 360, endPoint y: 200, distance: 11.5
click at [369, 204] on input "6424" at bounding box center [351, 203] width 113 height 16
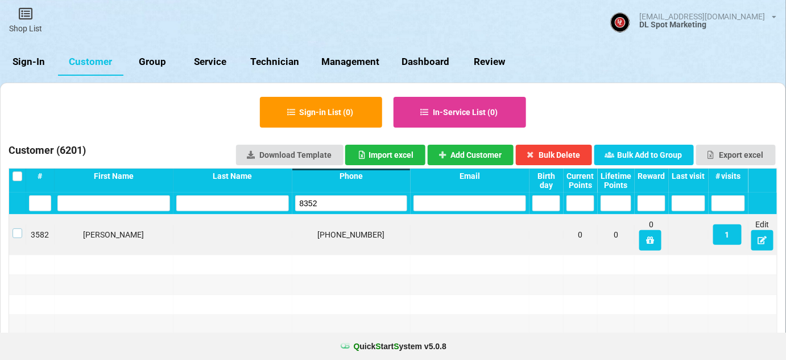
click at [17, 228] on label at bounding box center [18, 228] width 10 height 0
click at [556, 150] on button "Bulk Delete" at bounding box center [554, 155] width 77 height 20
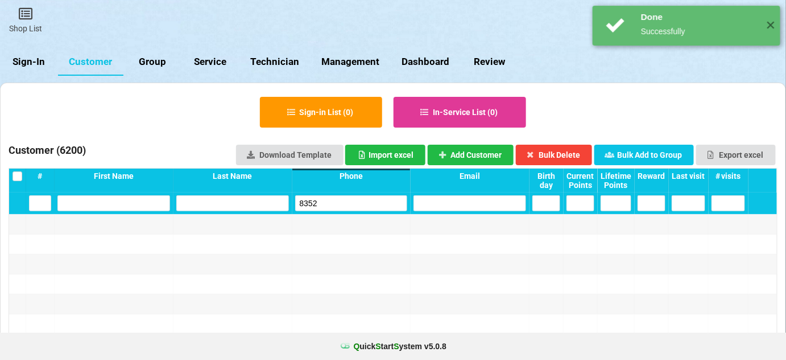
click at [352, 203] on input "8352" at bounding box center [351, 203] width 113 height 16
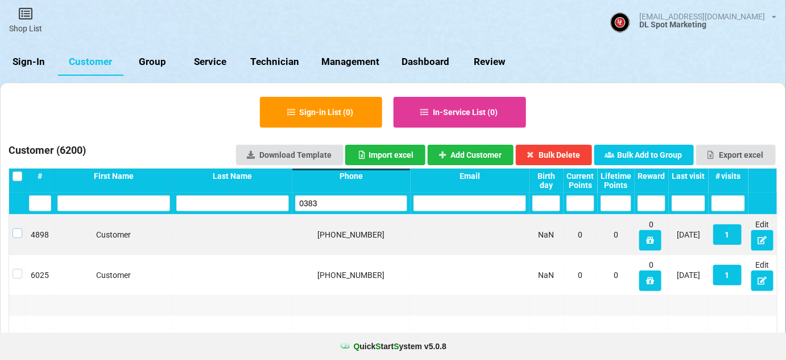
click at [17, 228] on label at bounding box center [18, 228] width 10 height 0
click at [558, 154] on button "Bulk Delete" at bounding box center [554, 155] width 77 height 20
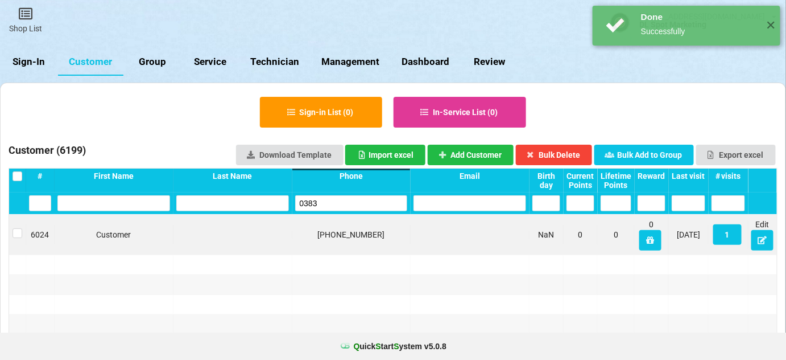
click at [332, 203] on input "0383" at bounding box center [351, 203] width 113 height 16
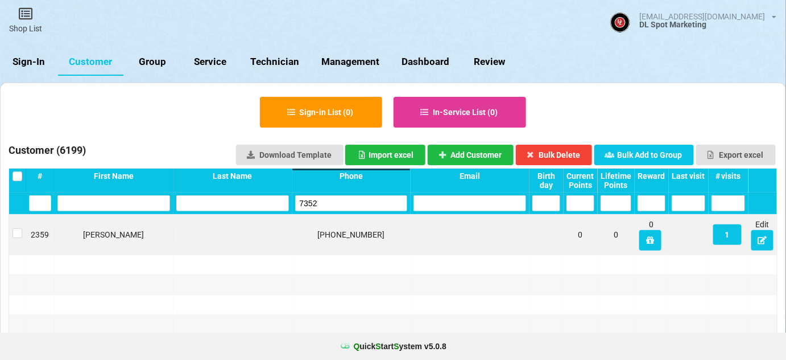
type input "7352"
click at [27, 66] on link "Sign-In" at bounding box center [29, 61] width 58 height 27
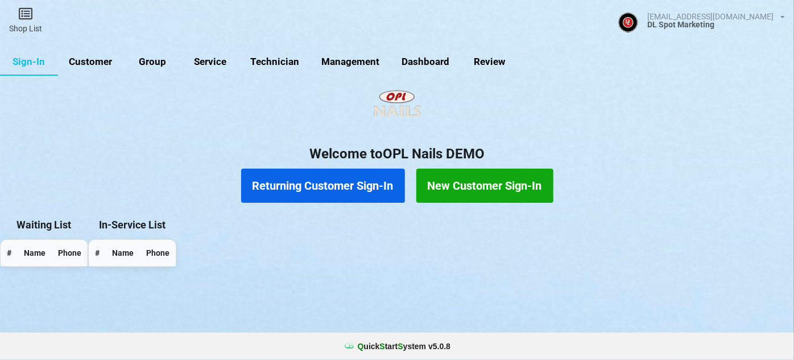
click at [92, 57] on link "Customer" at bounding box center [90, 61] width 65 height 27
select select "25"
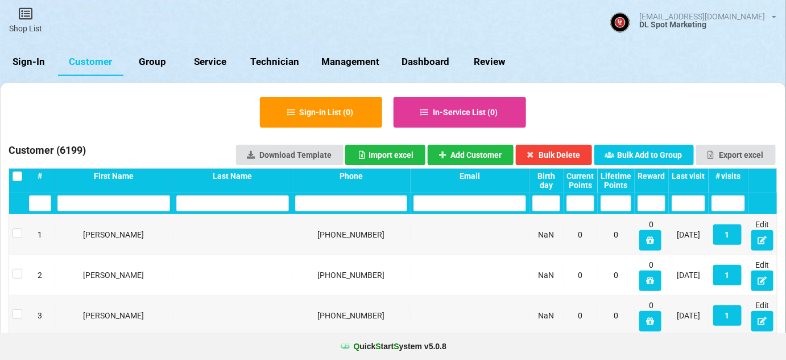
click at [319, 201] on input "text" at bounding box center [351, 203] width 113 height 16
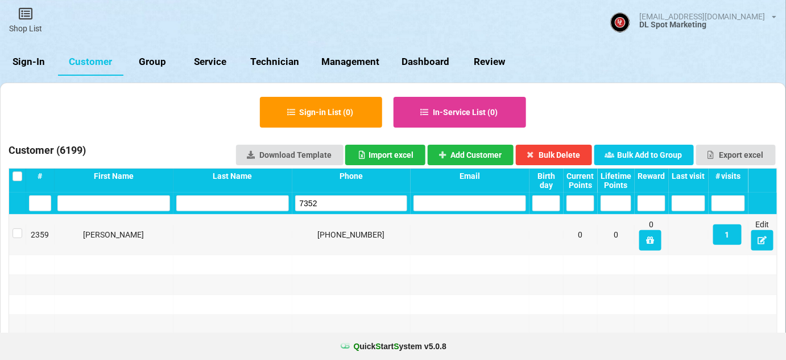
click at [332, 200] on input "7352" at bounding box center [351, 203] width 113 height 16
click at [324, 208] on input "5911" at bounding box center [351, 203] width 113 height 16
drag, startPoint x: 291, startPoint y: 215, endPoint x: 315, endPoint y: 244, distance: 37.2
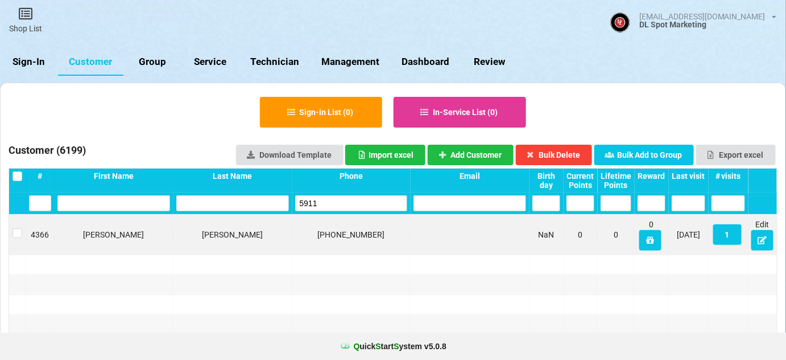
click at [315, 244] on div "720-532-5911" at bounding box center [351, 234] width 119 height 19
click at [326, 208] on input "5911" at bounding box center [351, 203] width 113 height 16
click at [14, 228] on label at bounding box center [18, 228] width 10 height 0
click at [555, 151] on button "Bulk Delete" at bounding box center [554, 155] width 77 height 20
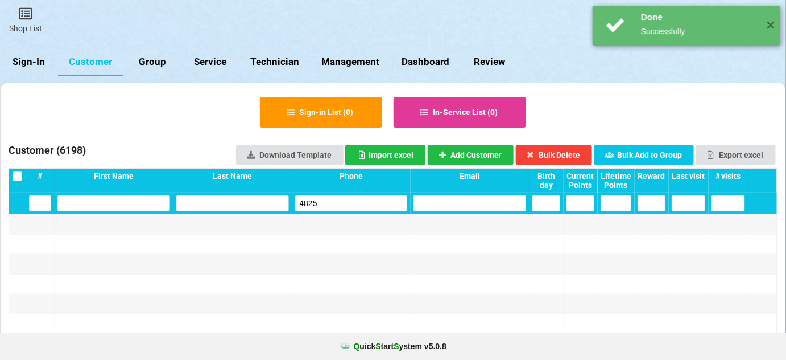
click at [356, 205] on input "4825" at bounding box center [351, 203] width 113 height 16
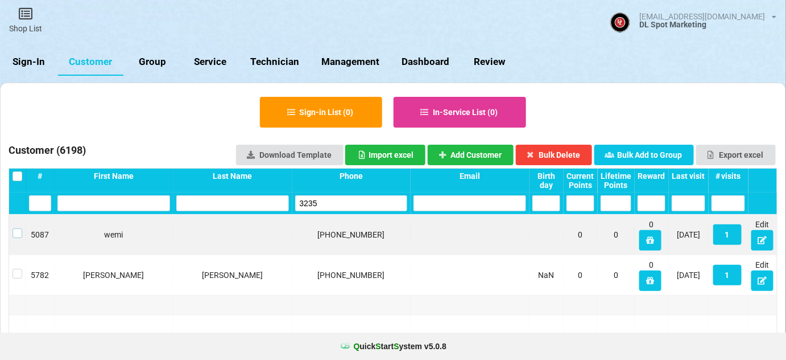
click at [16, 228] on label at bounding box center [18, 228] width 10 height 0
click at [572, 151] on button "Bulk Delete" at bounding box center [554, 155] width 77 height 20
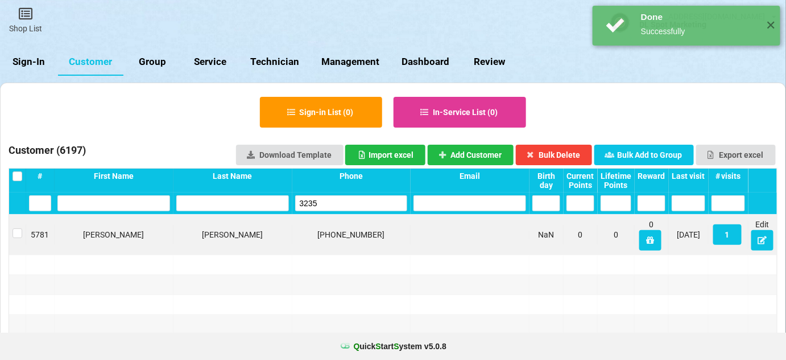
click at [332, 207] on input "3235" at bounding box center [351, 203] width 113 height 16
click at [331, 201] on input "3235" at bounding box center [351, 203] width 113 height 16
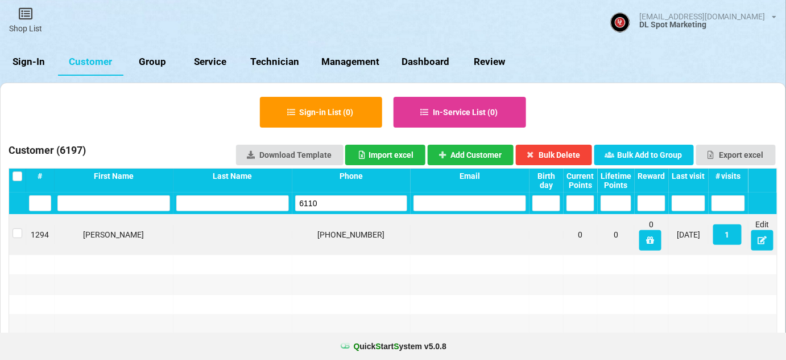
click at [330, 207] on input "6110" at bounding box center [351, 203] width 113 height 16
drag, startPoint x: 15, startPoint y: 232, endPoint x: 28, endPoint y: 231, distance: 12.6
click at [17, 228] on label at bounding box center [18, 228] width 10 height 0
click at [572, 147] on button "Bulk Delete" at bounding box center [554, 155] width 77 height 20
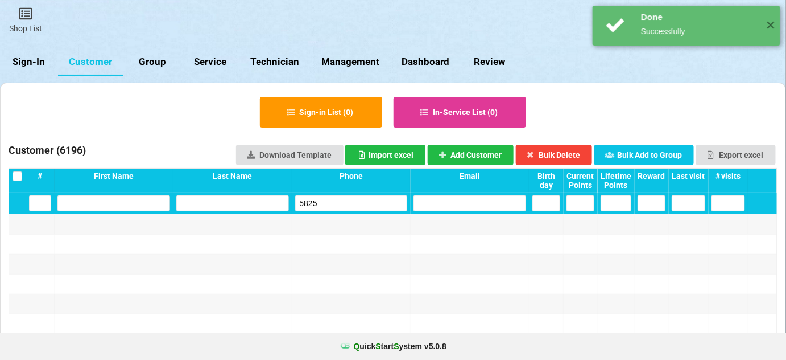
click at [334, 203] on input "5825" at bounding box center [351, 203] width 113 height 16
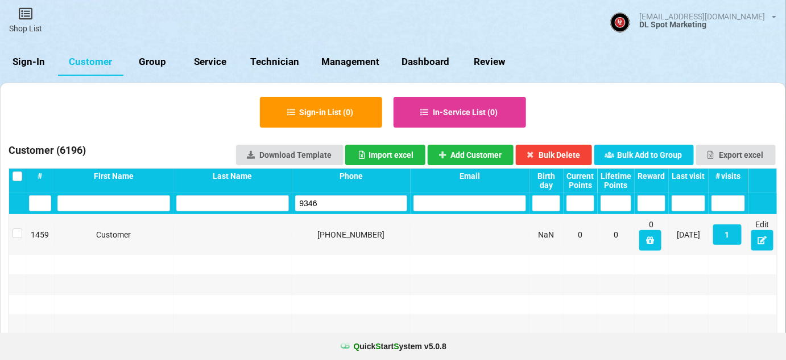
click at [337, 204] on input "9346" at bounding box center [351, 203] width 113 height 16
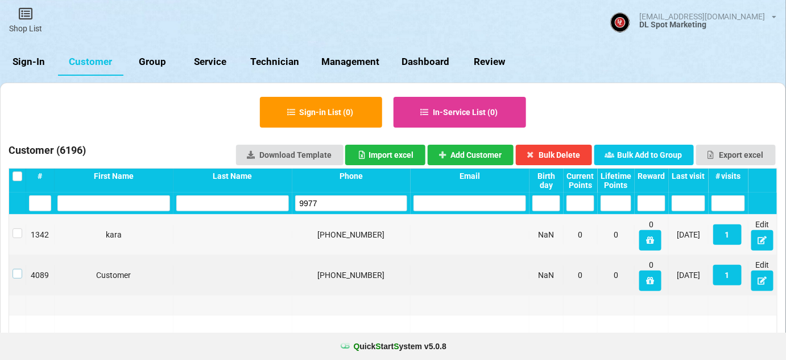
click at [14, 269] on label at bounding box center [18, 269] width 10 height 0
click at [564, 155] on button "Bulk Delete" at bounding box center [554, 155] width 77 height 20
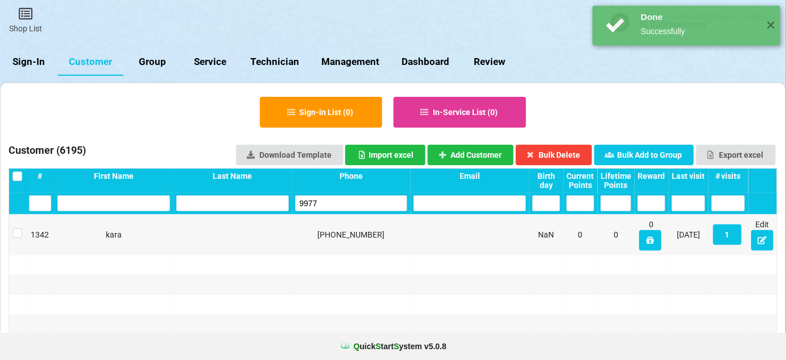
click at [358, 207] on input "9977" at bounding box center [351, 203] width 113 height 16
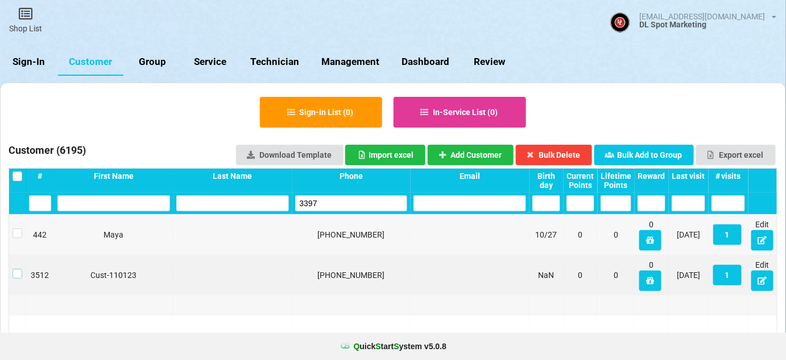
click at [16, 269] on label at bounding box center [18, 269] width 10 height 0
click at [571, 150] on button "Bulk Delete" at bounding box center [554, 155] width 77 height 20
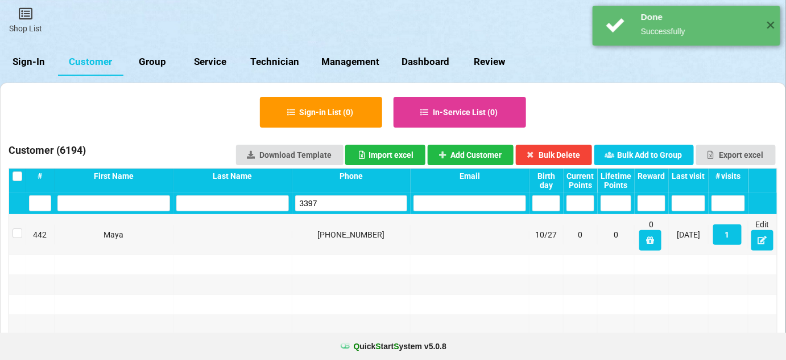
click at [373, 204] on input "3397" at bounding box center [351, 203] width 113 height 16
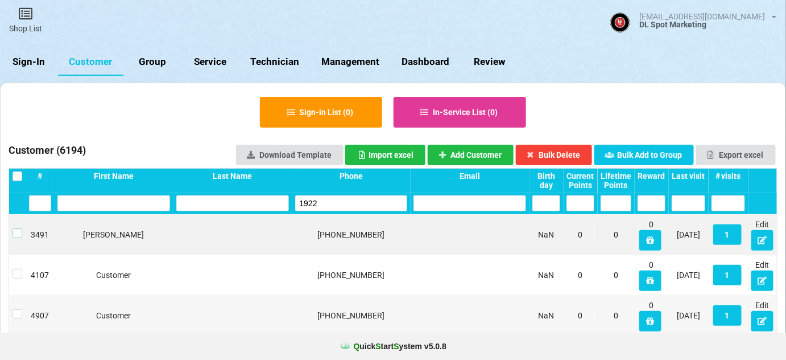
click at [13, 228] on label at bounding box center [18, 228] width 10 height 0
click at [563, 152] on button "Bulk Delete" at bounding box center [554, 155] width 77 height 20
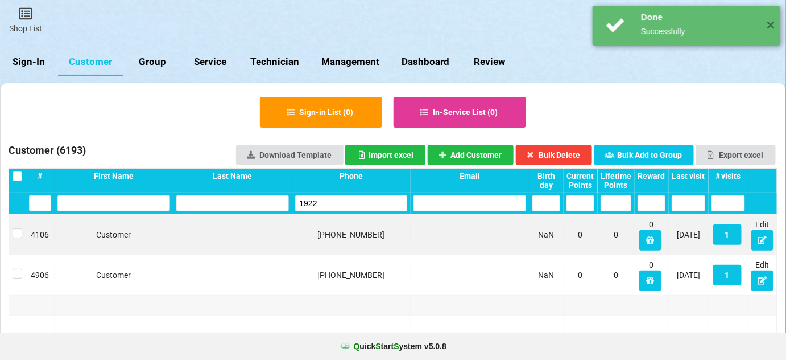
click at [355, 206] on input "1922" at bounding box center [351, 203] width 113 height 16
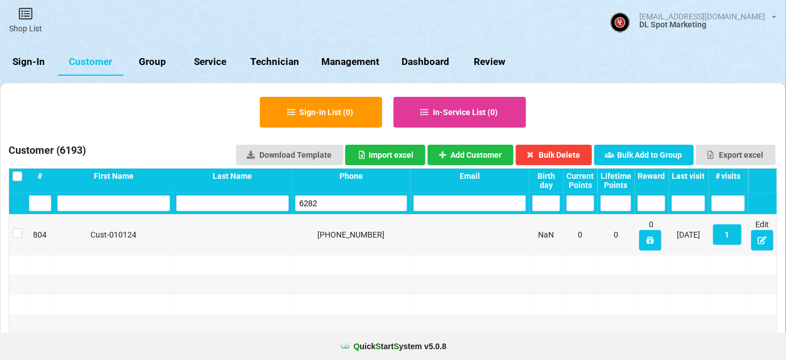
click at [332, 203] on input "6282" at bounding box center [351, 203] width 113 height 16
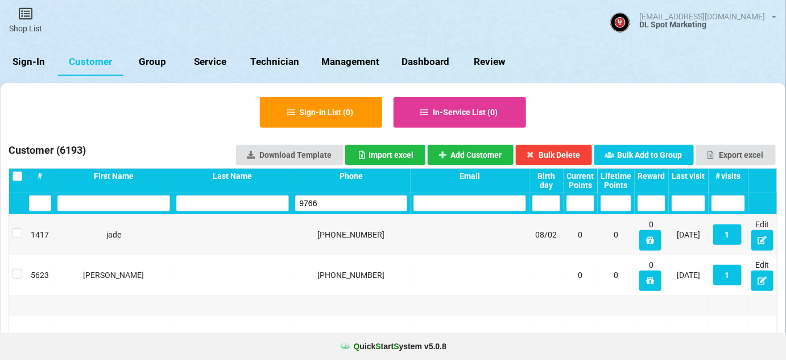
click at [329, 203] on input "9766" at bounding box center [351, 203] width 113 height 16
click at [17, 228] on label at bounding box center [18, 228] width 10 height 0
click at [568, 152] on button "Bulk Delete" at bounding box center [554, 155] width 77 height 20
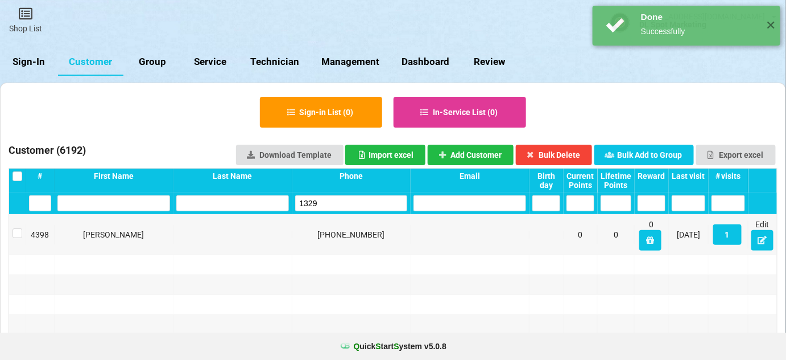
click at [349, 207] on input "1329" at bounding box center [351, 203] width 113 height 16
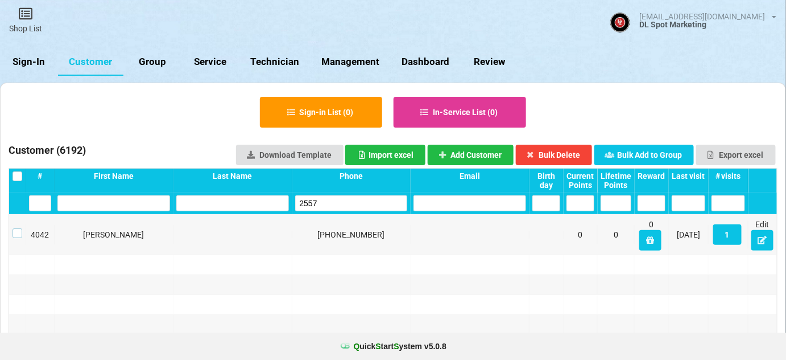
click at [18, 228] on label at bounding box center [18, 228] width 10 height 0
click at [563, 151] on button "Bulk Delete" at bounding box center [554, 155] width 77 height 20
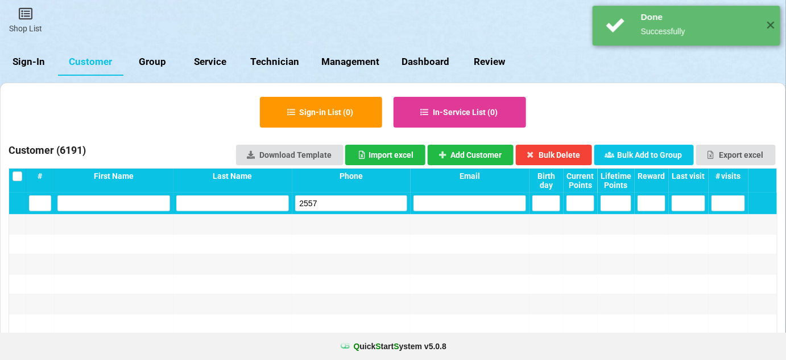
click at [350, 207] on input "2557" at bounding box center [351, 203] width 113 height 16
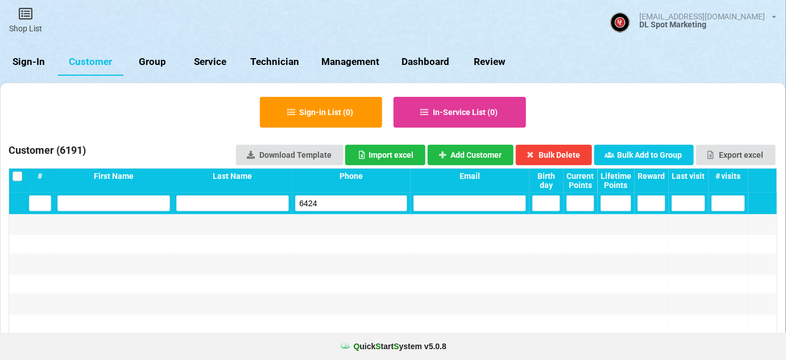
click at [323, 203] on input "6424" at bounding box center [351, 203] width 113 height 16
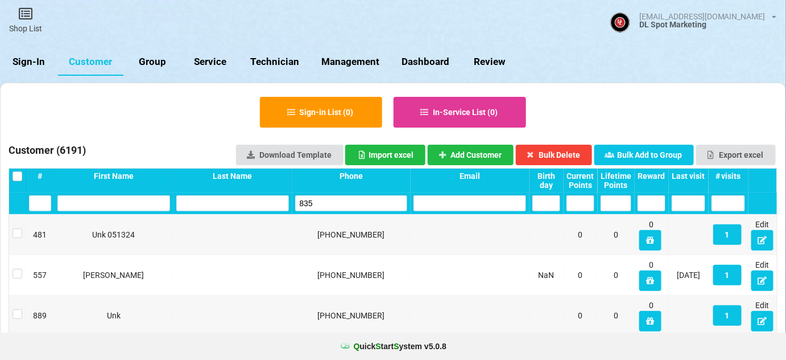
type input "8352"
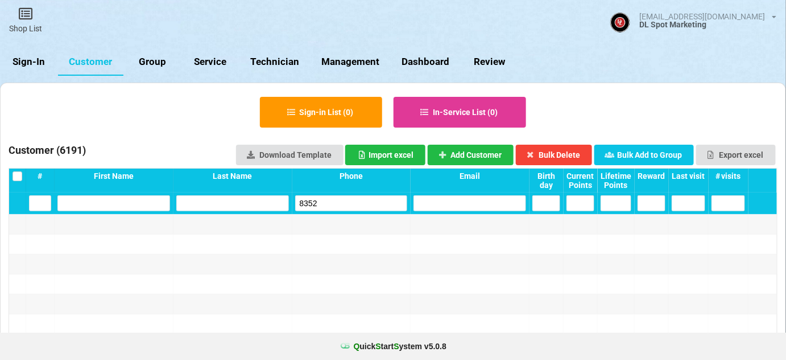
click at [340, 207] on input "8352" at bounding box center [351, 203] width 113 height 16
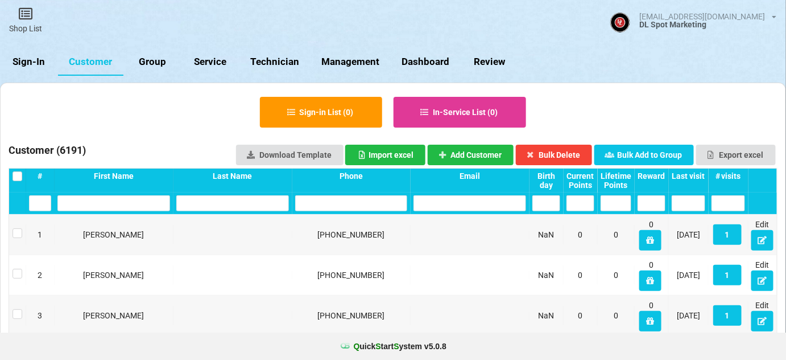
click at [22, 61] on link "Sign-In" at bounding box center [29, 61] width 58 height 27
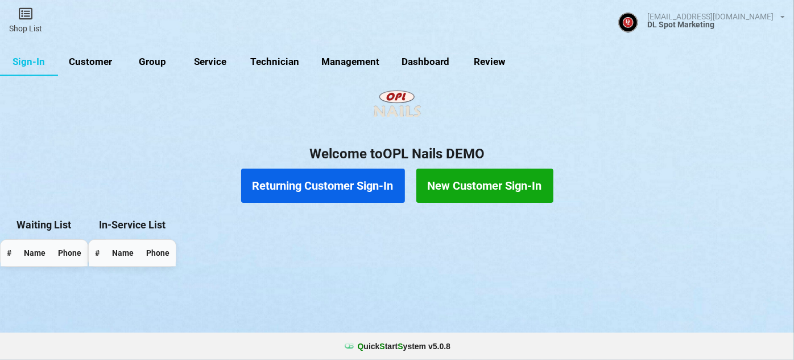
click at [91, 60] on link "Customer" at bounding box center [90, 61] width 65 height 27
select select "25"
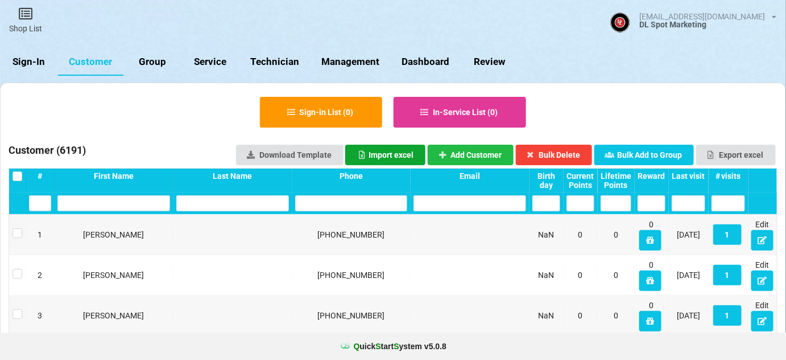
click at [395, 156] on div "Import excel" at bounding box center [385, 155] width 56 height 8
type input "C:\fakepath\LDDTektoQSSList-0728to081425.xlsx"
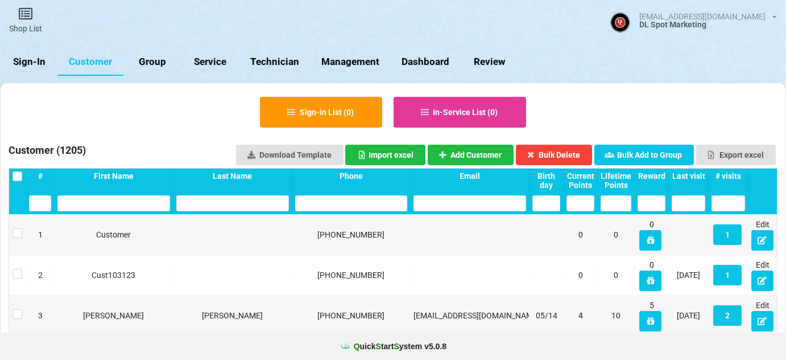
select select "25"
drag, startPoint x: 310, startPoint y: 200, endPoint x: 315, endPoint y: 192, distance: 9.5
click at [312, 195] on input "text" at bounding box center [351, 203] width 113 height 16
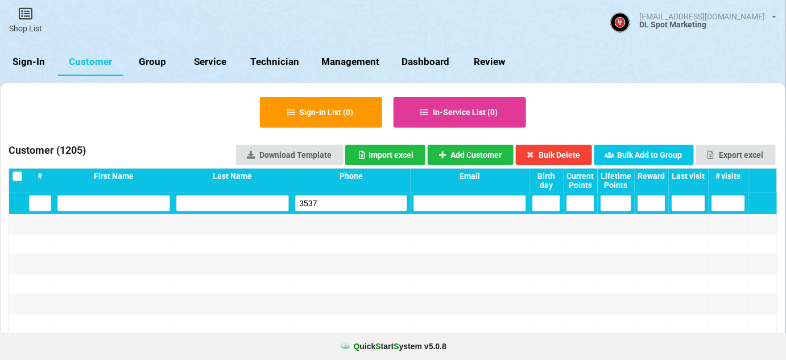
type input "3537"
click at [46, 310] on div at bounding box center [40, 303] width 28 height 19
click at [25, 59] on link "Sign-In" at bounding box center [29, 61] width 58 height 27
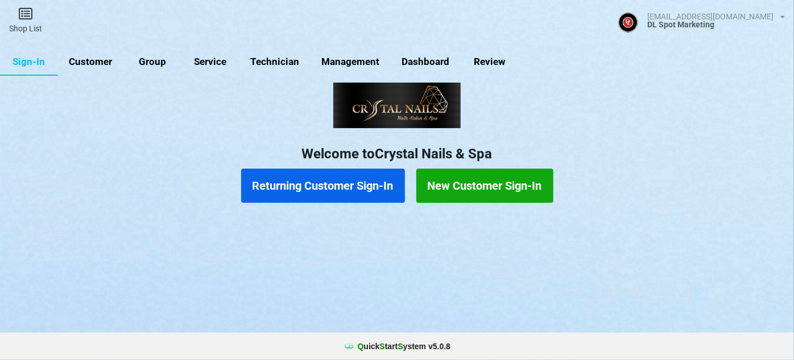
click at [106, 65] on link "Customer" at bounding box center [90, 61] width 65 height 27
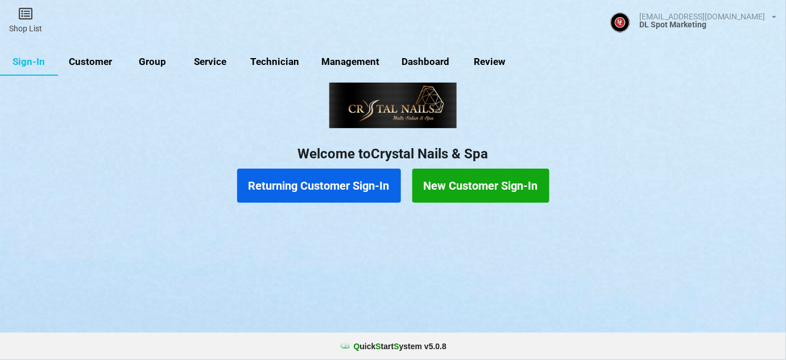
select select "25"
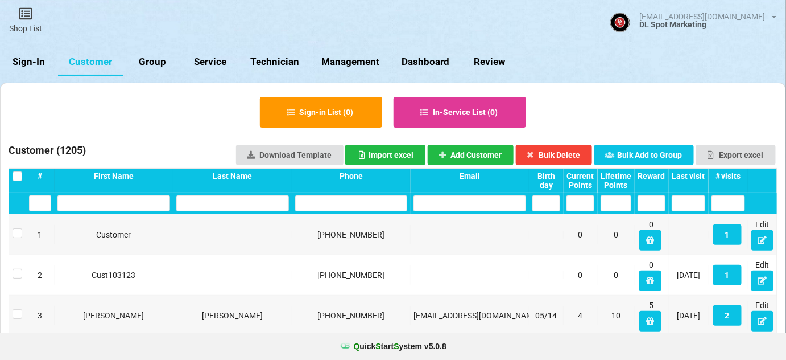
click at [364, 206] on input "text" at bounding box center [351, 203] width 113 height 16
type input "0"
click at [39, 61] on link "Sign-In" at bounding box center [29, 61] width 58 height 27
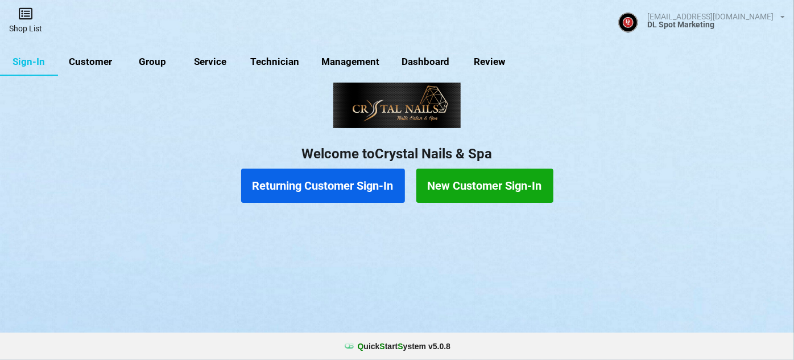
click at [27, 23] on link "Shop List" at bounding box center [25, 20] width 51 height 40
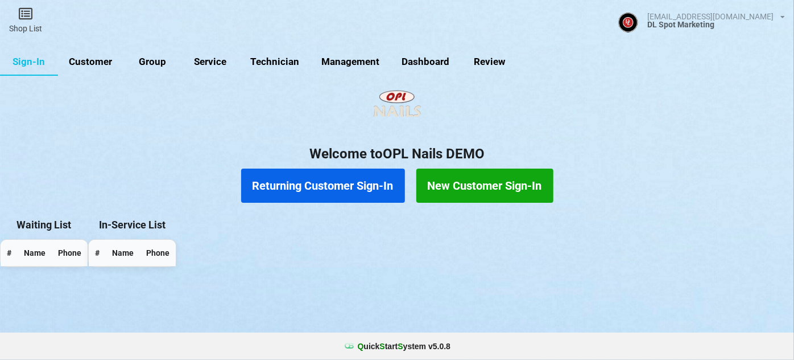
click at [98, 61] on link "Customer" at bounding box center [90, 61] width 65 height 27
select select "25"
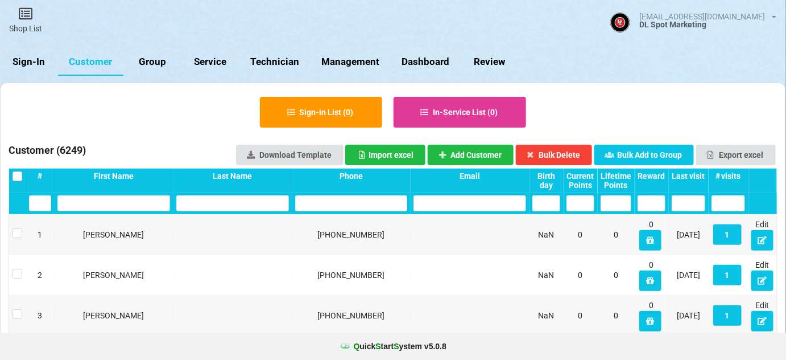
click at [693, 175] on div "Last visit" at bounding box center [689, 175] width 34 height 9
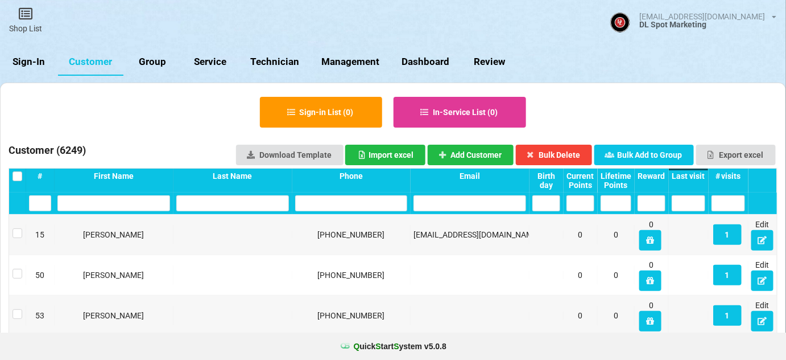
click at [692, 176] on div "Last visit" at bounding box center [689, 175] width 34 height 9
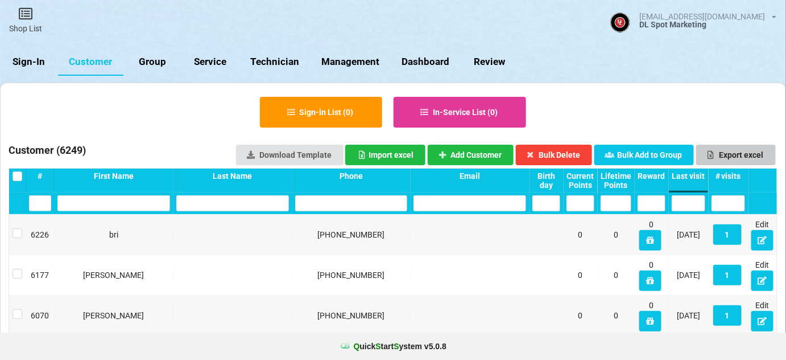
click at [743, 156] on button "Export excel" at bounding box center [736, 155] width 80 height 20
click at [36, 63] on link "Sign-In" at bounding box center [29, 61] width 58 height 27
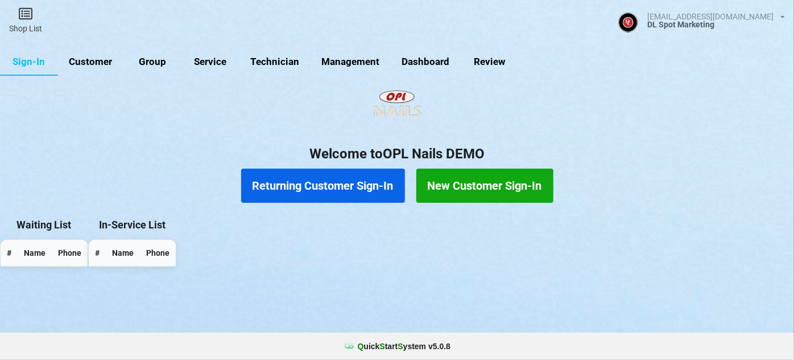
click at [105, 59] on link "Customer" at bounding box center [90, 61] width 65 height 27
select select "25"
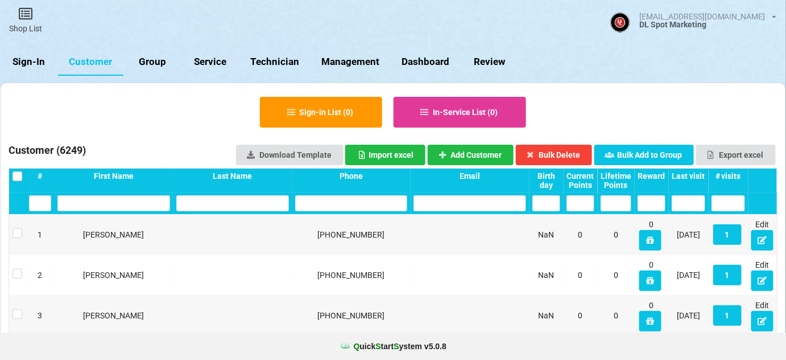
click at [338, 203] on input "text" at bounding box center [351, 203] width 113 height 16
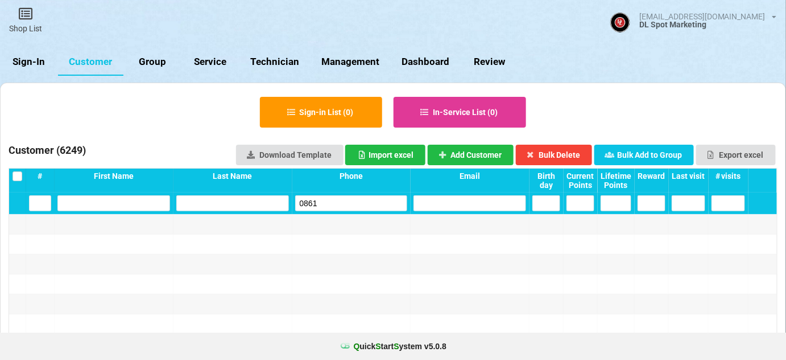
type input "0861"
click at [46, 60] on link "Sign-In" at bounding box center [29, 61] width 58 height 27
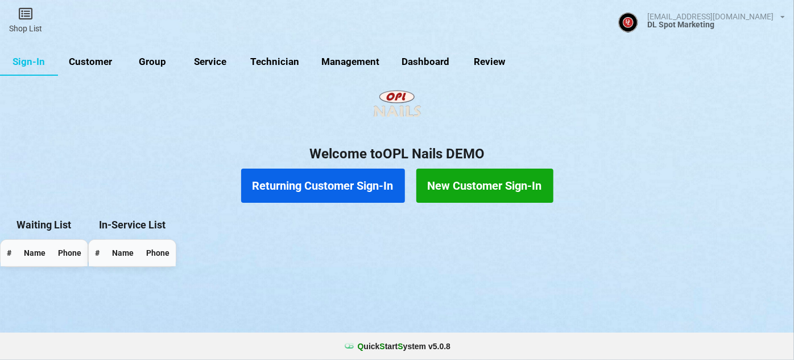
click at [86, 61] on link "Customer" at bounding box center [90, 61] width 65 height 27
select select "25"
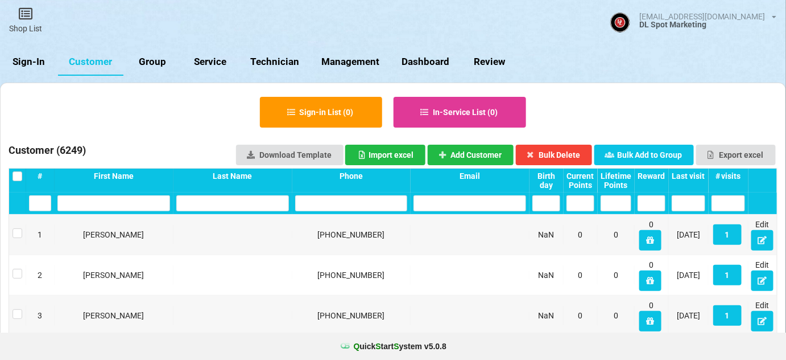
click at [324, 206] on input "text" at bounding box center [351, 203] width 113 height 16
click at [325, 205] on input "text" at bounding box center [351, 203] width 113 height 16
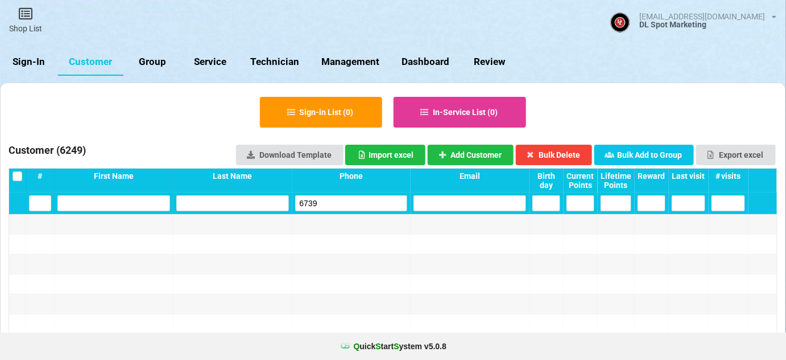
click at [329, 200] on input "6739" at bounding box center [351, 203] width 113 height 16
click at [328, 203] on input "9419" at bounding box center [351, 203] width 113 height 16
type input "9419"
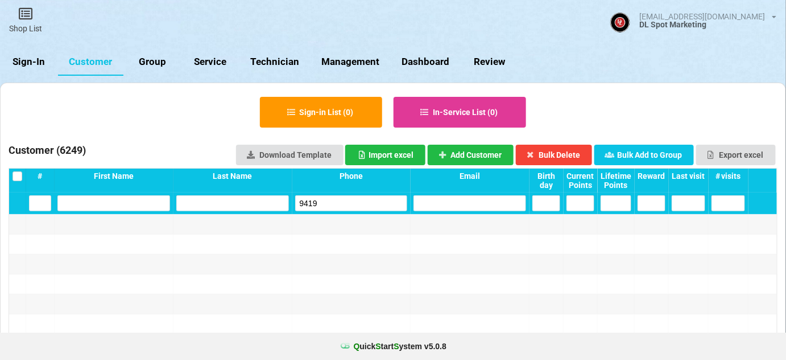
click at [33, 63] on link "Sign-In" at bounding box center [29, 61] width 58 height 27
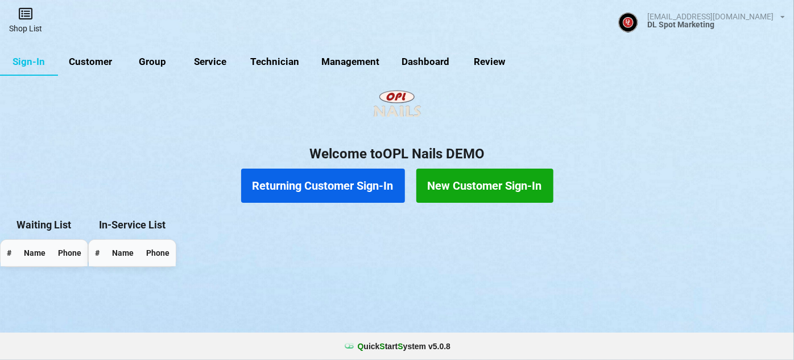
click at [30, 23] on link "Shop List" at bounding box center [25, 20] width 51 height 40
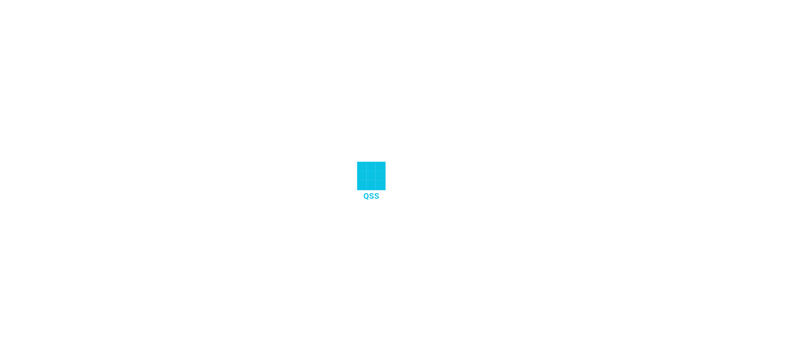
select select "25"
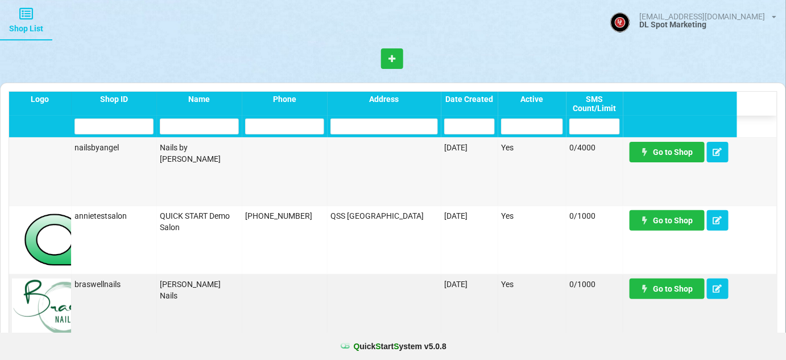
scroll to position [620, 0]
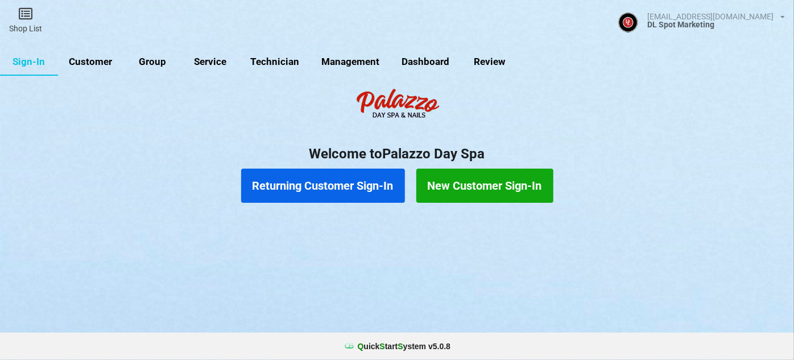
click at [112, 59] on link "Customer" at bounding box center [90, 61] width 65 height 27
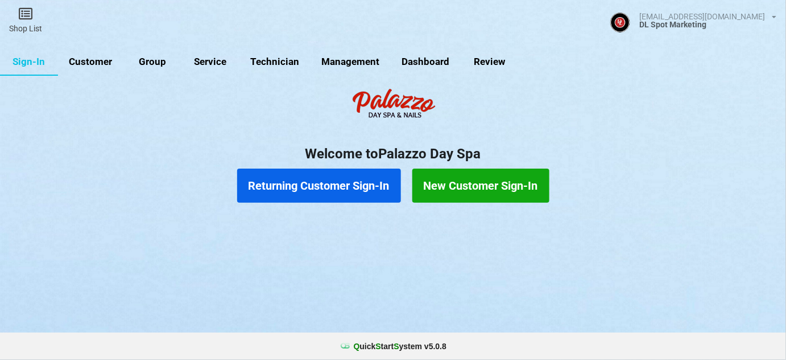
select select "25"
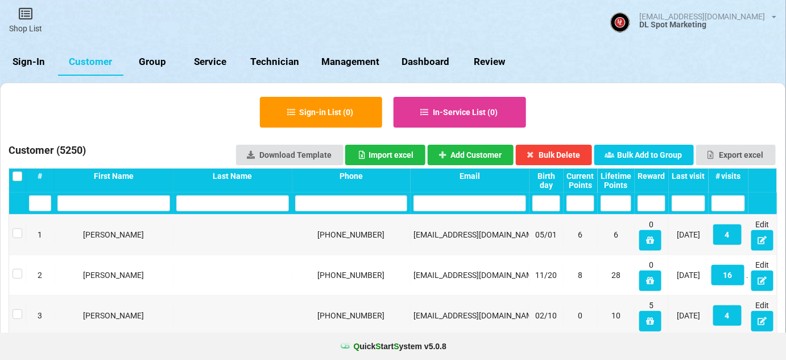
click at [333, 197] on input "text" at bounding box center [351, 203] width 113 height 16
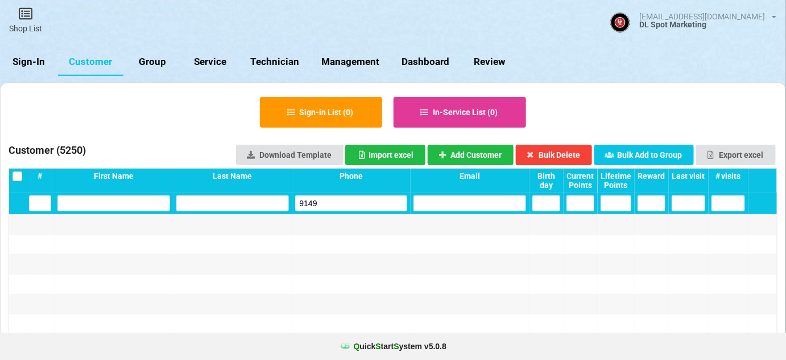
click at [344, 203] on input "9149" at bounding box center [351, 203] width 113 height 16
click at [328, 200] on input "9419" at bounding box center [351, 203] width 113 height 16
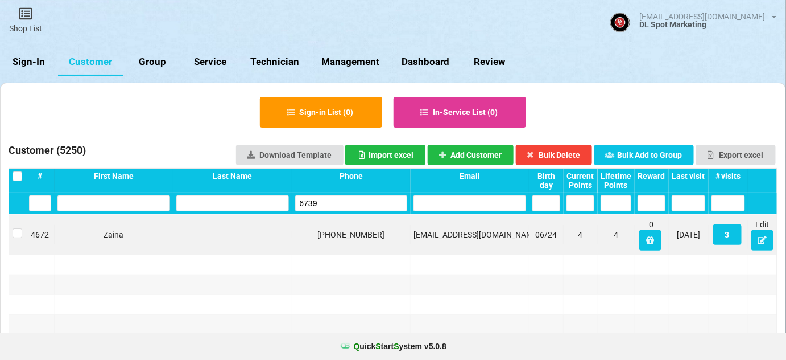
type input "6739"
click at [32, 61] on link "Sign-In" at bounding box center [29, 61] width 58 height 27
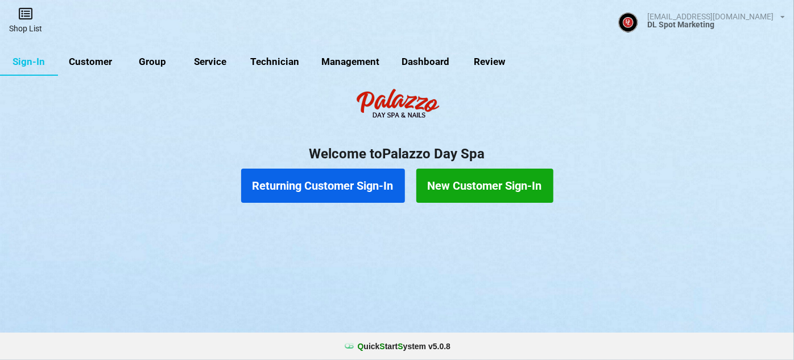
click at [29, 24] on link "Shop List" at bounding box center [25, 20] width 51 height 40
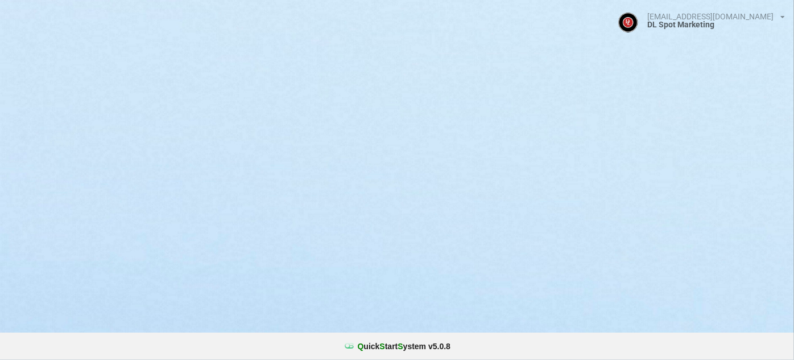
select select "25"
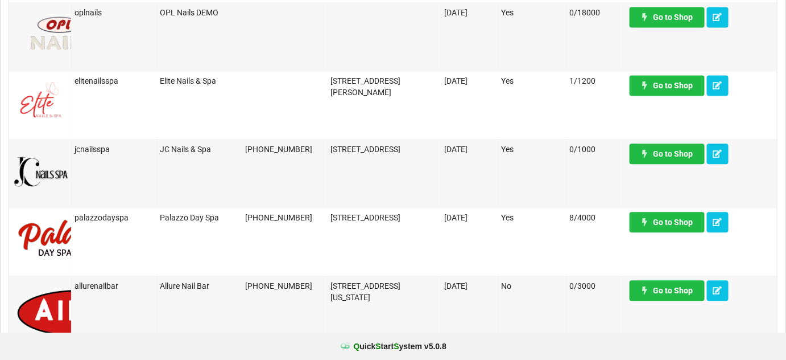
scroll to position [827, 0]
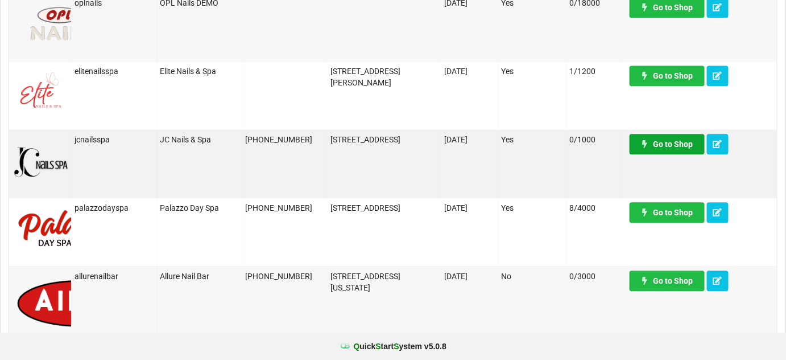
click at [671, 143] on link "Go to Shop" at bounding box center [667, 144] width 75 height 20
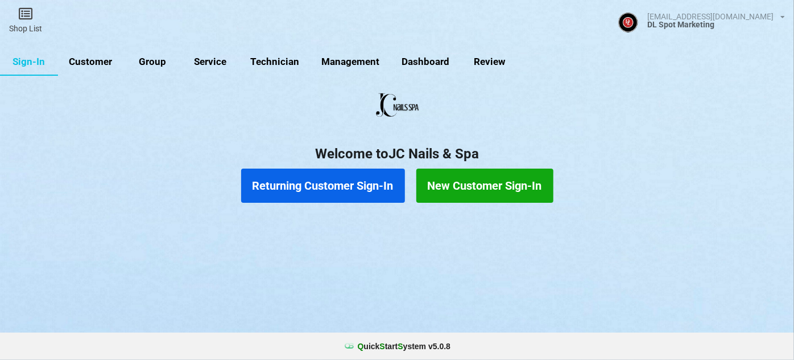
click at [102, 62] on link "Customer" at bounding box center [90, 61] width 65 height 27
select select "25"
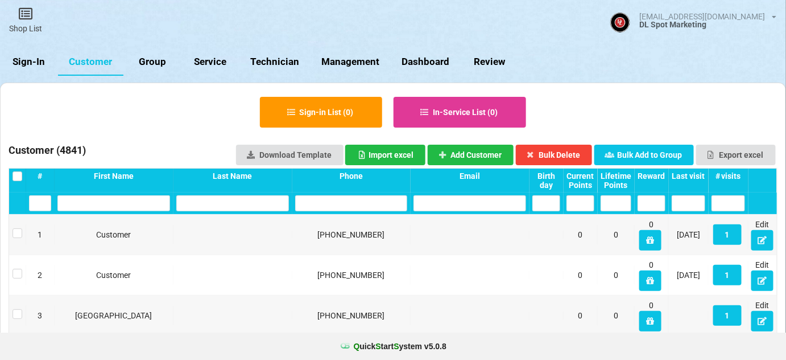
click at [344, 200] on input "text" at bounding box center [351, 203] width 113 height 16
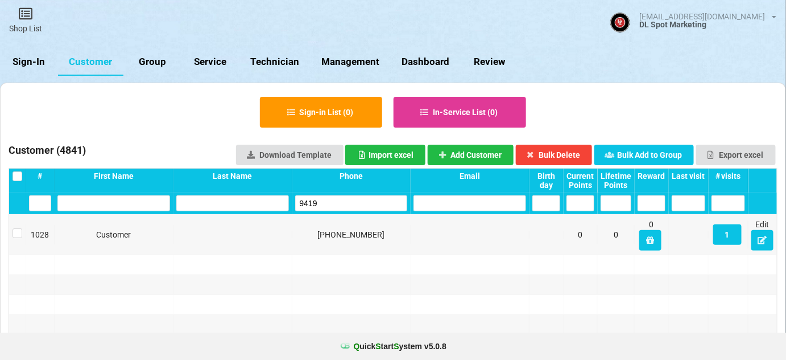
click at [347, 203] on input "9419" at bounding box center [351, 203] width 113 height 16
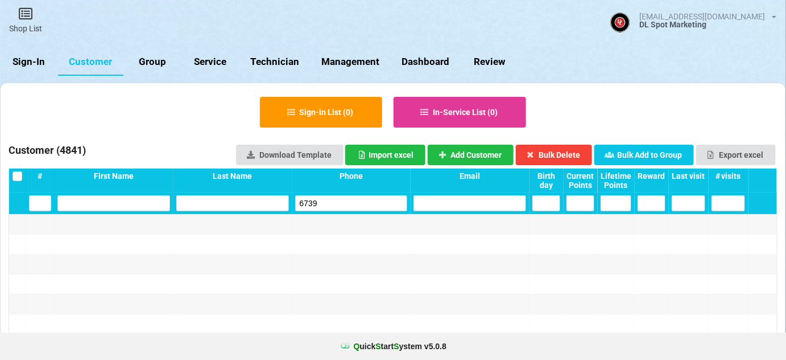
click at [334, 207] on input "6739" at bounding box center [351, 203] width 113 height 16
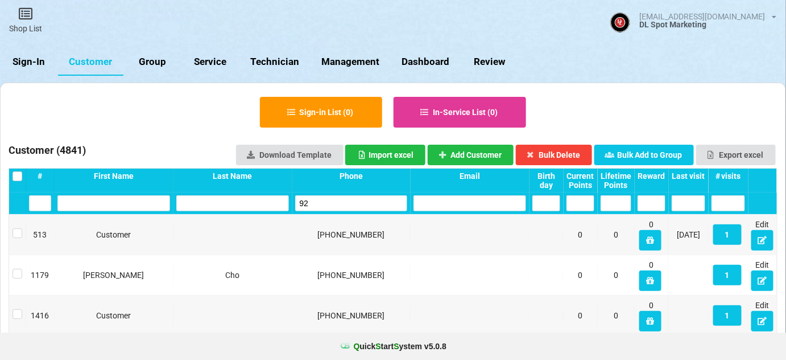
type input "9"
click at [28, 59] on link "Sign-In" at bounding box center [29, 61] width 58 height 27
select select "25"
click at [36, 62] on link "Sign-In" at bounding box center [29, 61] width 58 height 27
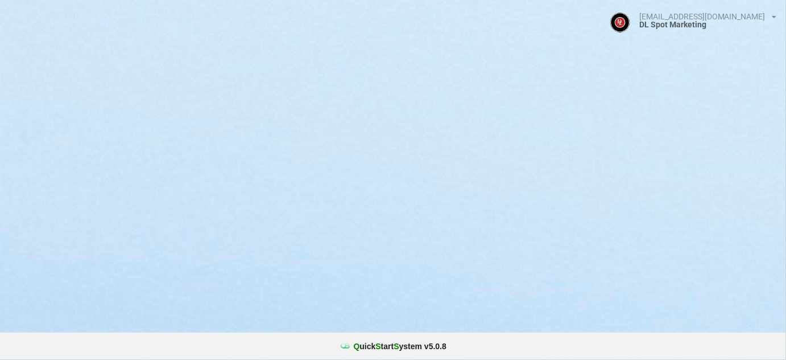
select select "25"
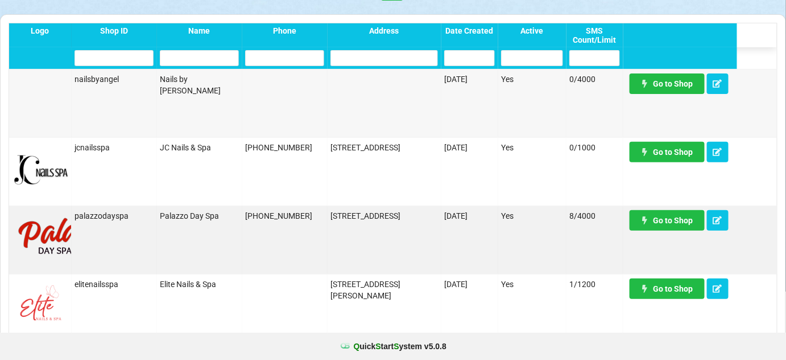
scroll to position [69, 0]
